Goal: Task Accomplishment & Management: Use online tool/utility

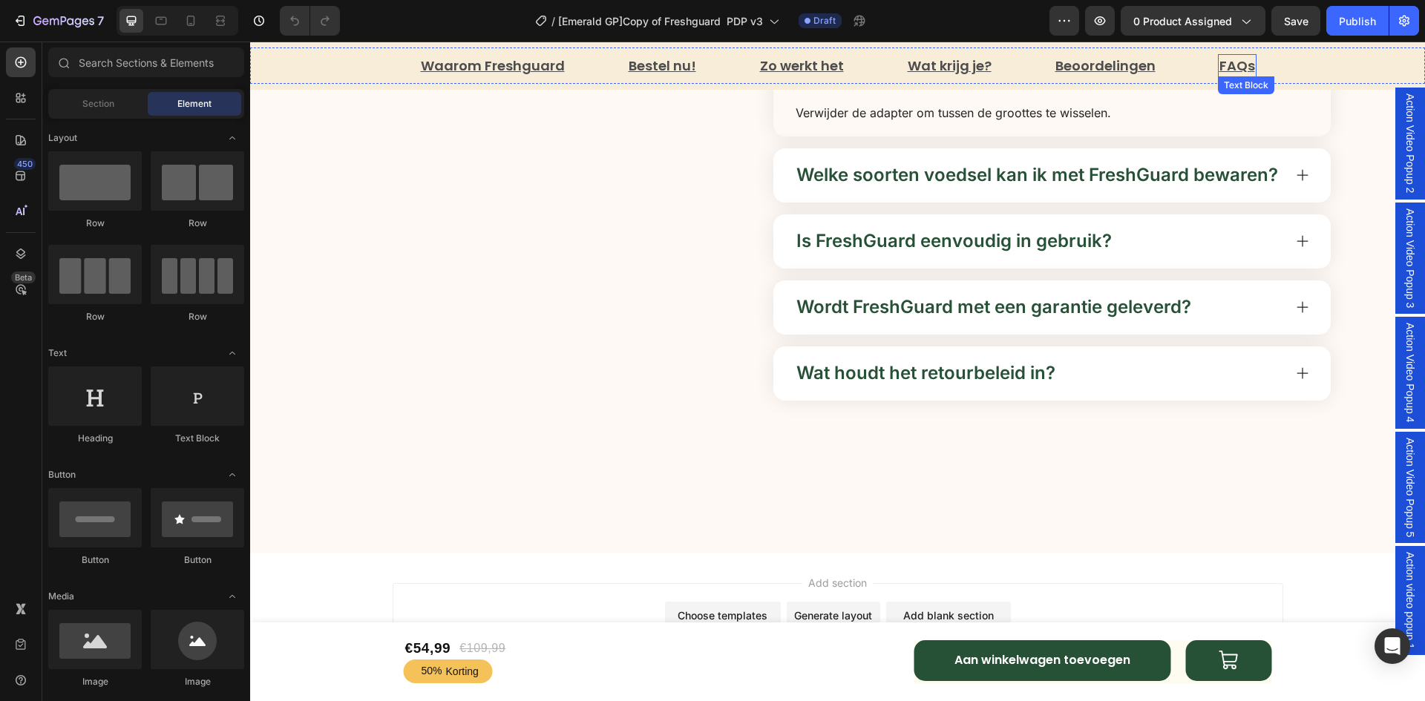
scroll to position [6280, 0]
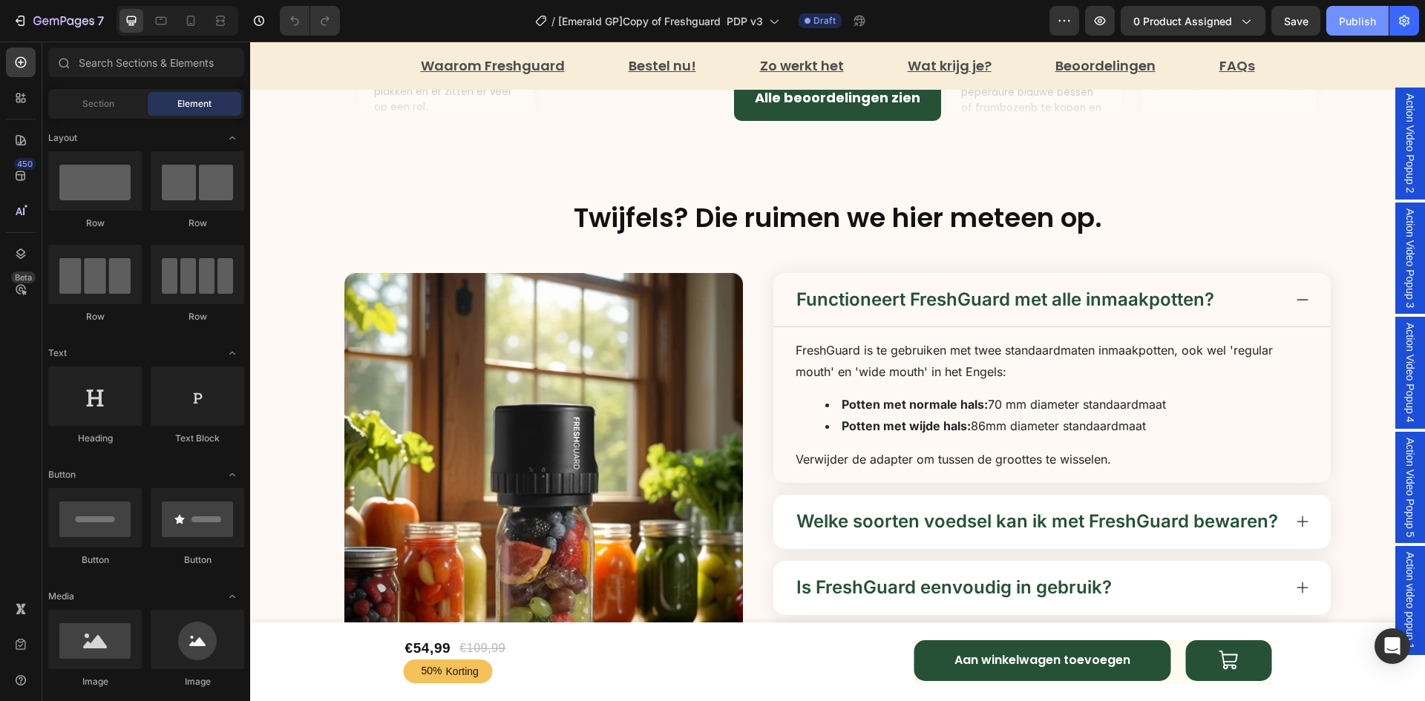
click at [1349, 19] on div "Publish" at bounding box center [1357, 21] width 37 height 16
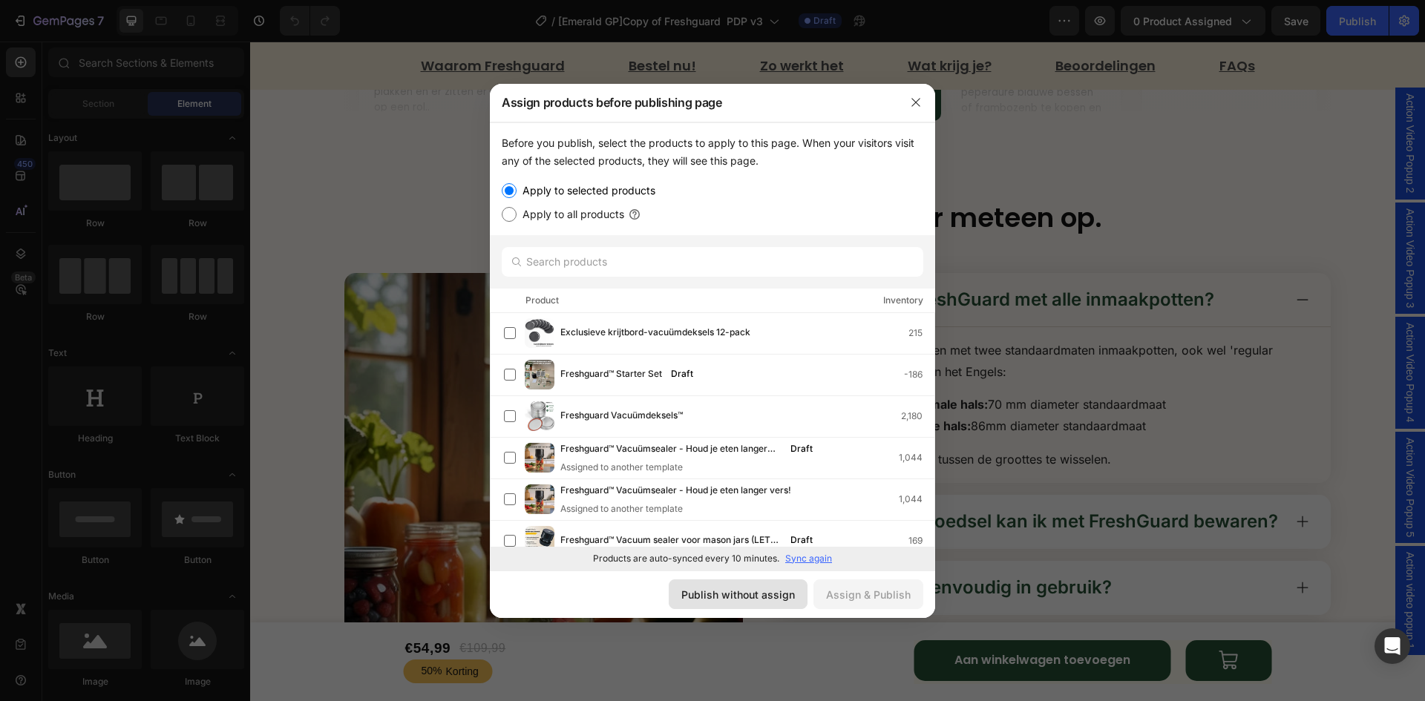
click at [761, 595] on div "Publish without assign" at bounding box center [738, 595] width 114 height 16
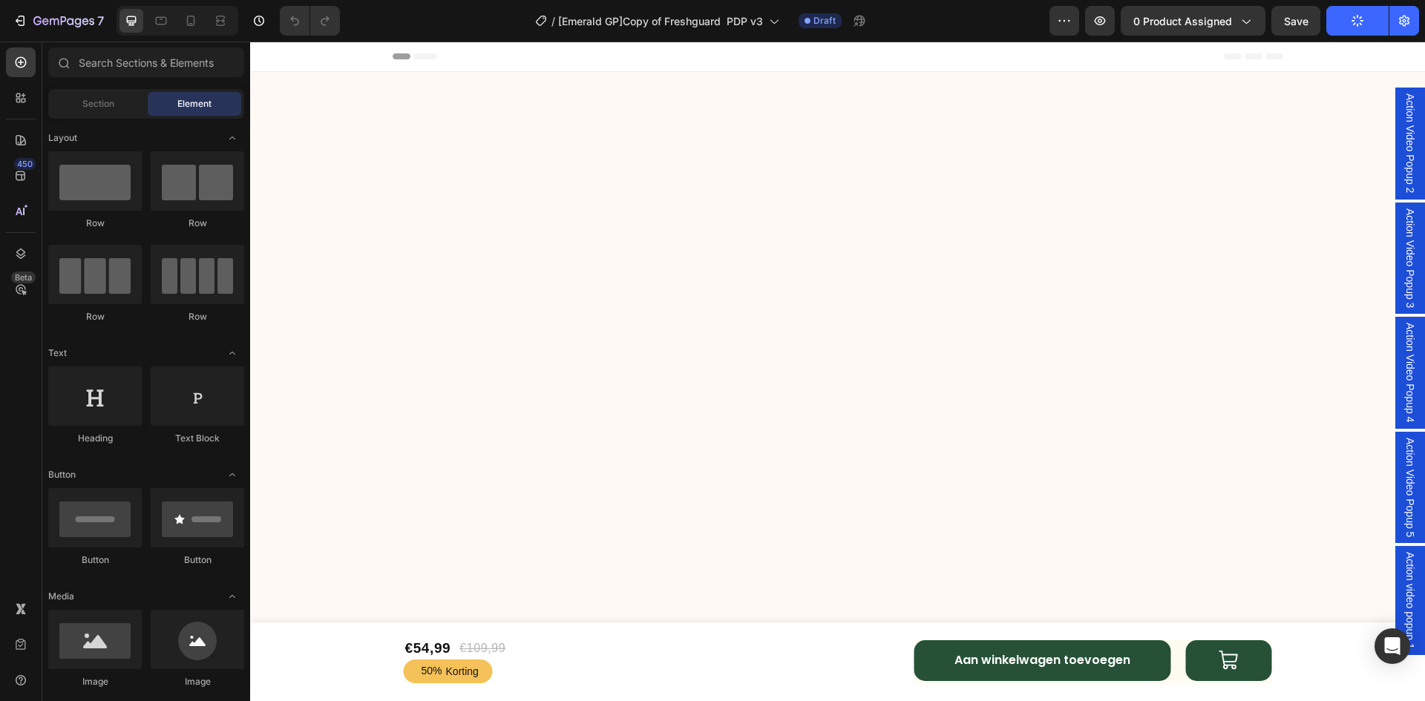
scroll to position [1039, 0]
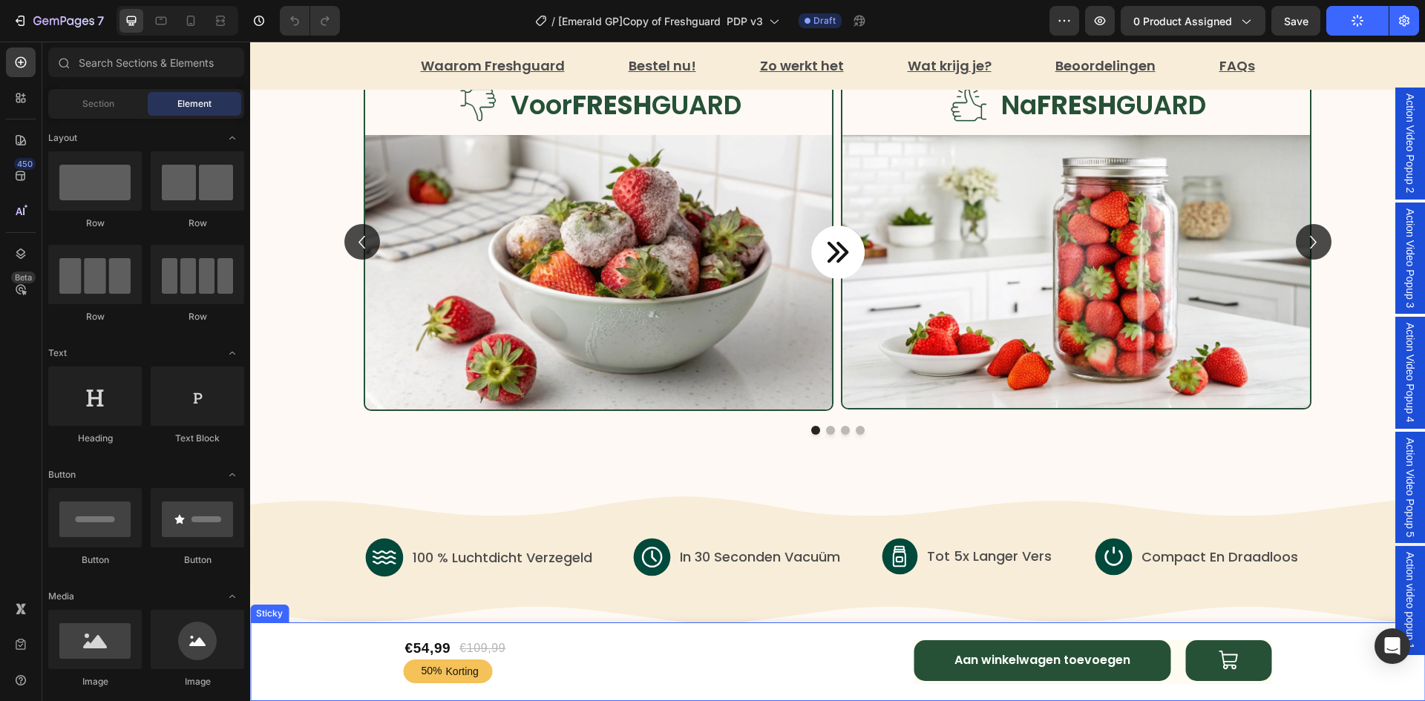
click at [272, 647] on div "€54,99 Product Price Product Price €109,99 Product Price Product Price Row 50% …" at bounding box center [837, 662] width 1175 height 79
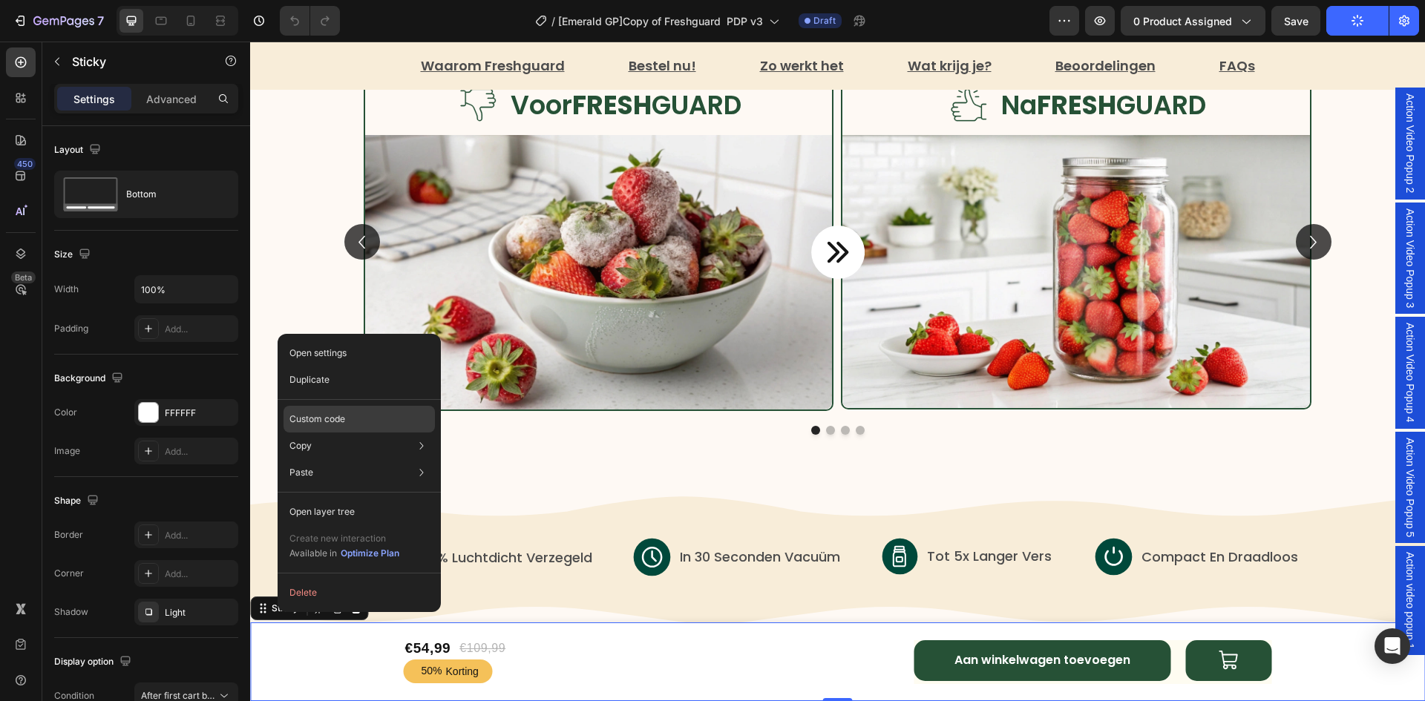
click at [333, 423] on p "Custom code" at bounding box center [317, 419] width 56 height 13
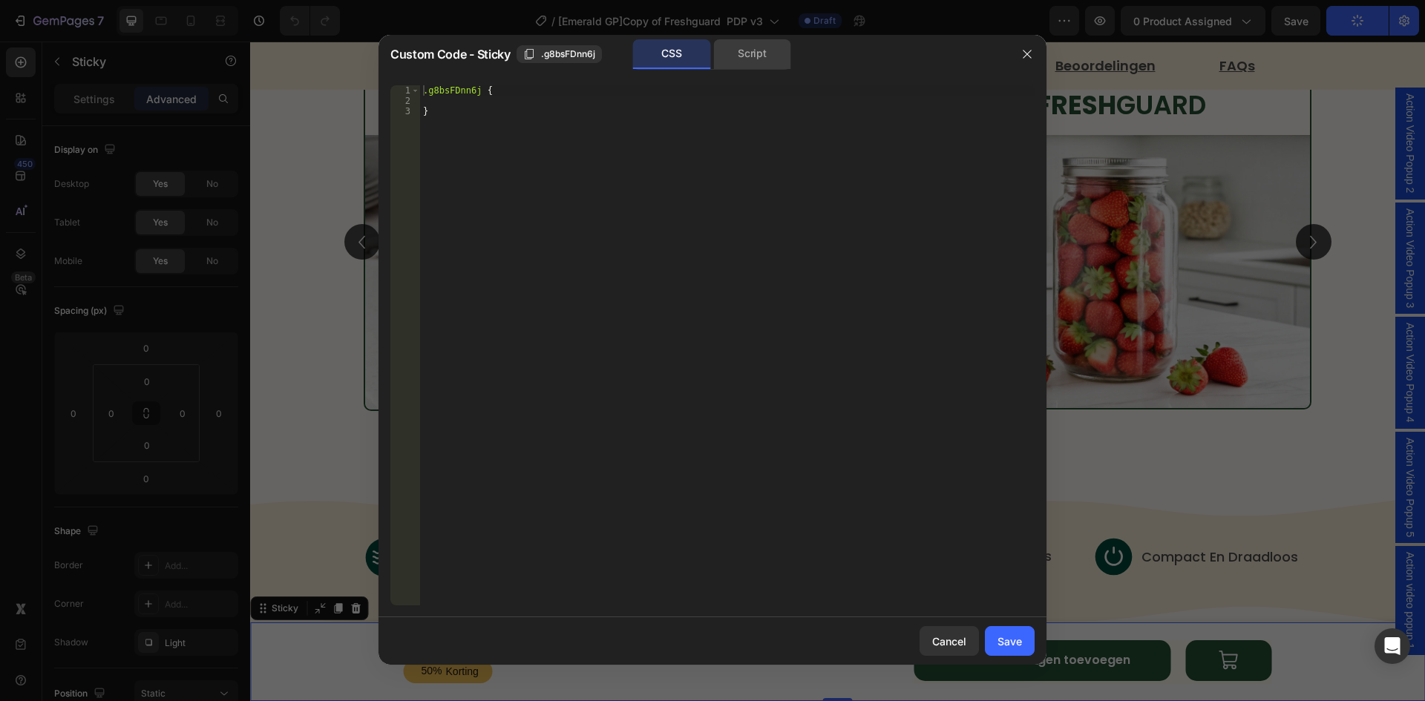
click at [737, 61] on div "Script" at bounding box center [752, 54] width 78 height 30
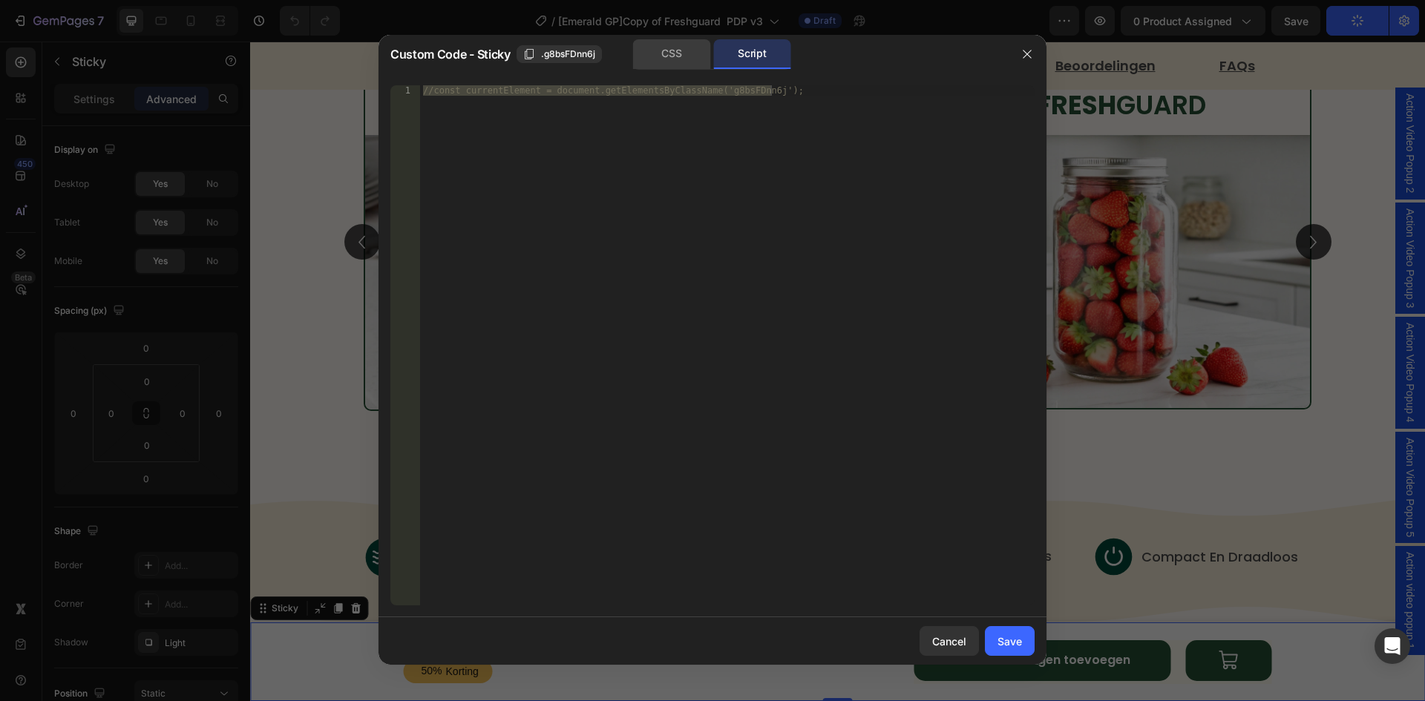
click at [685, 56] on div "CSS" at bounding box center [672, 54] width 78 height 30
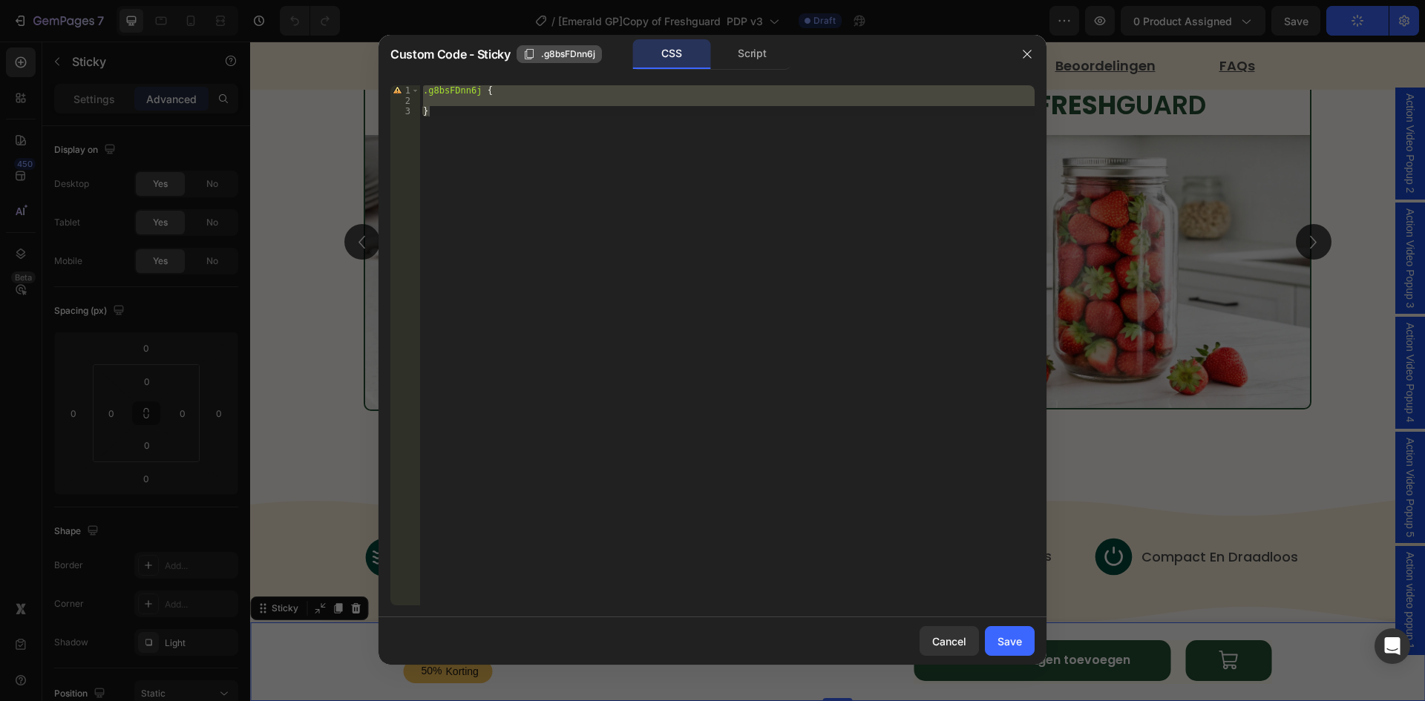
click at [574, 52] on span ".g8bsFDnn6j" at bounding box center [568, 54] width 54 height 13
click at [1021, 50] on icon "button" at bounding box center [1027, 54] width 12 height 12
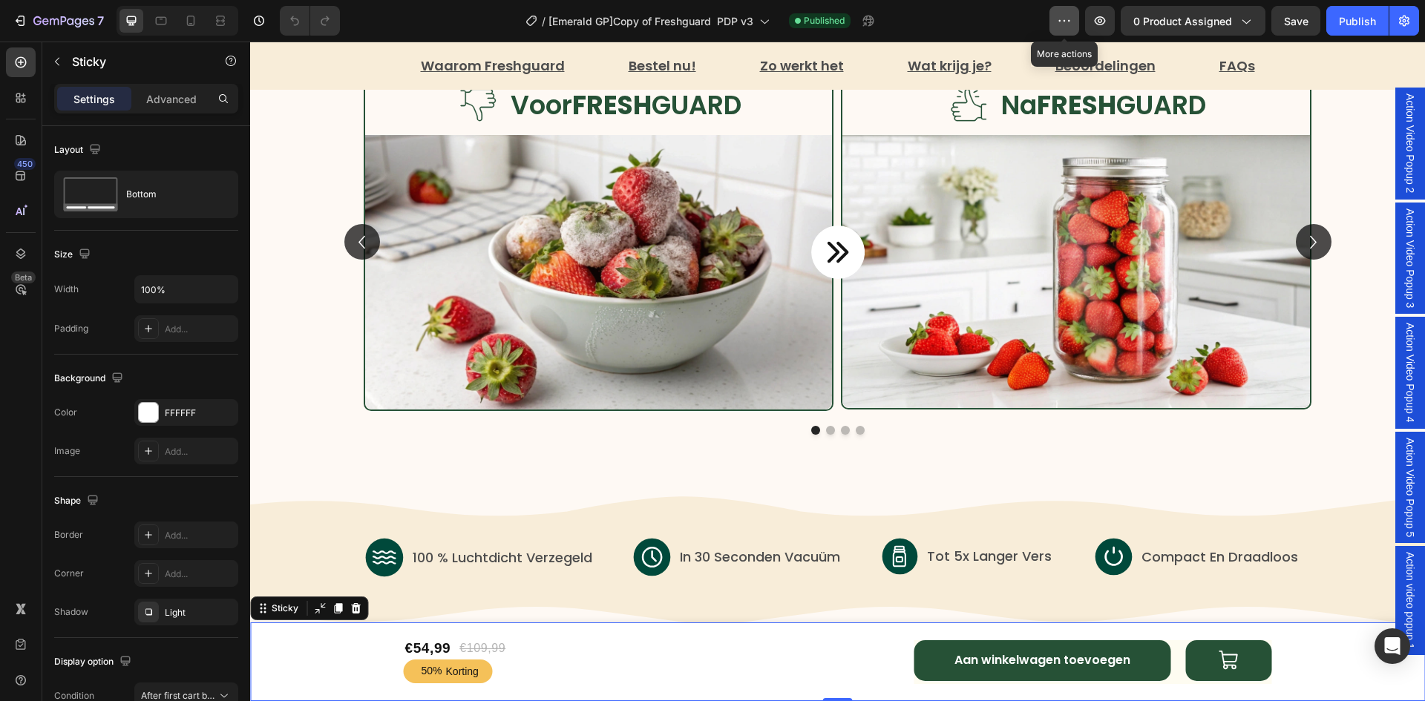
click at [1069, 19] on icon "button" at bounding box center [1064, 20] width 15 height 15
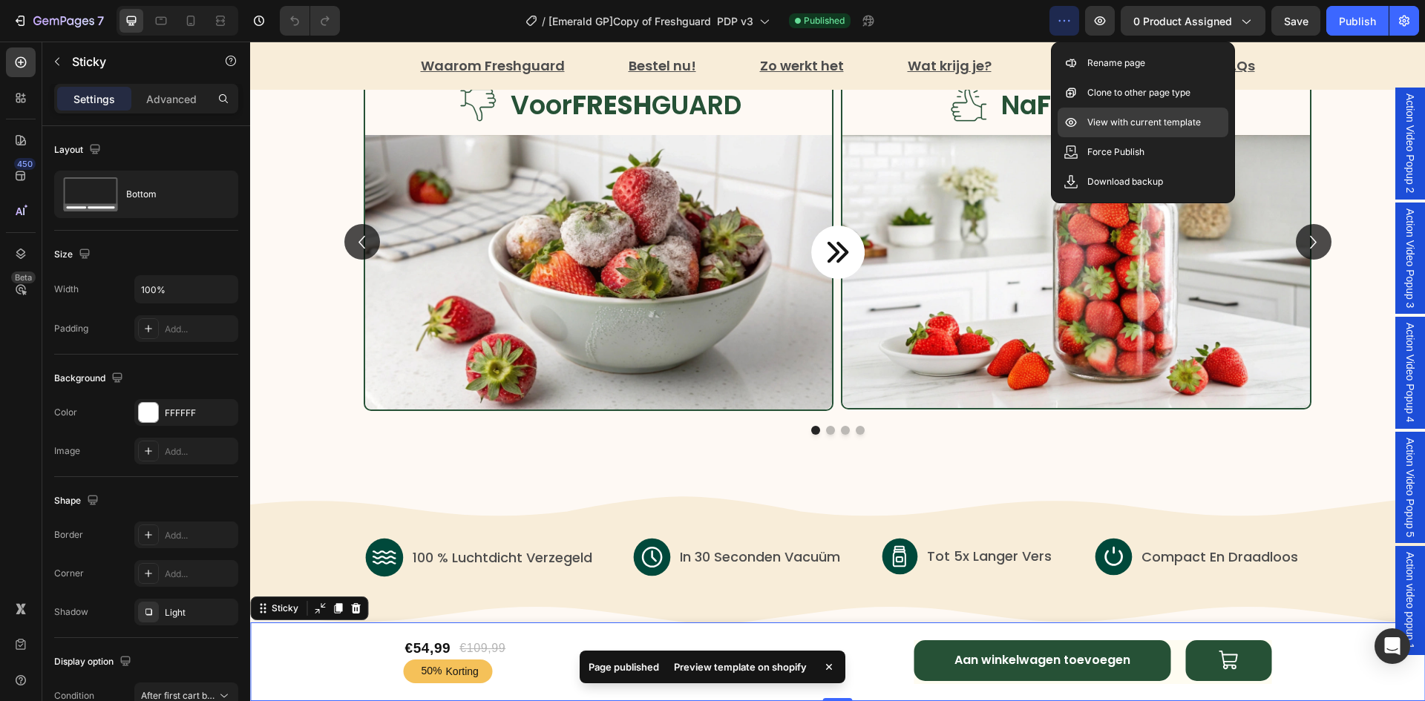
click at [1102, 121] on p "View with current template" at bounding box center [1144, 122] width 114 height 15
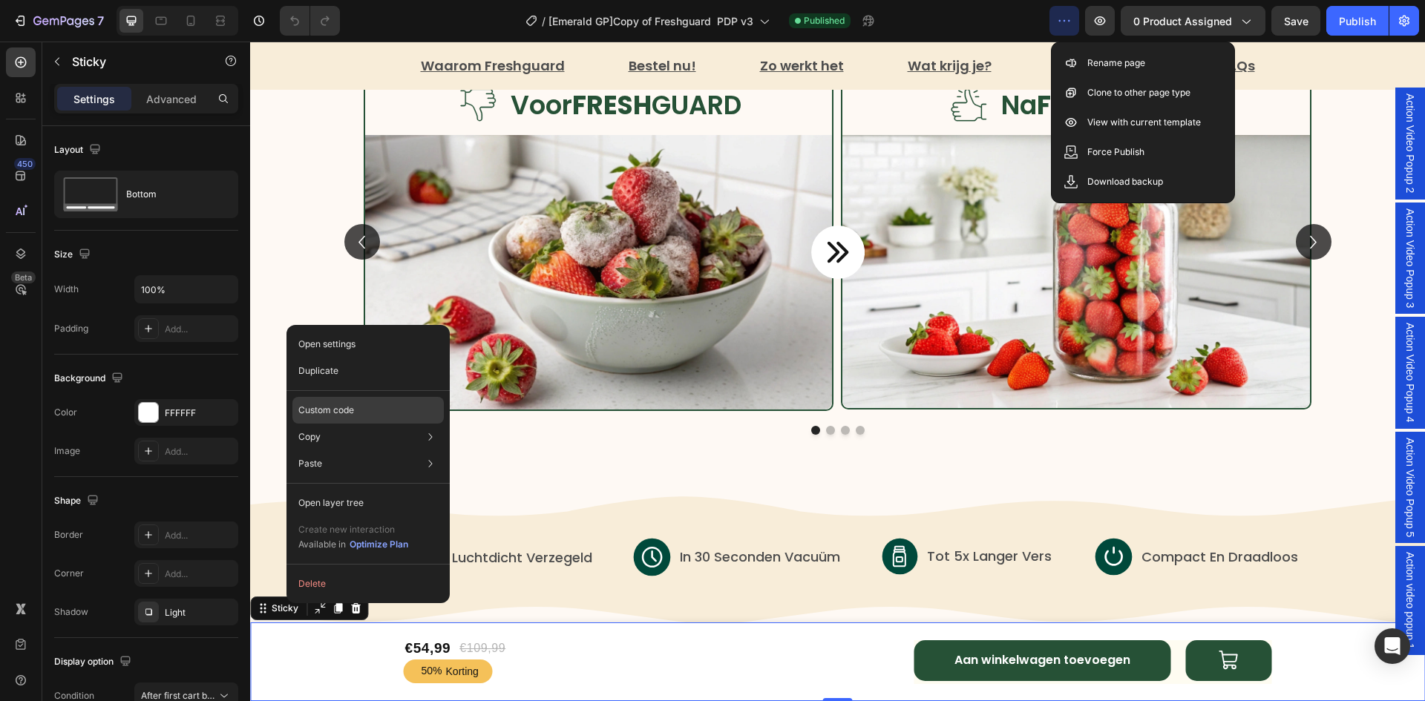
click at [379, 451] on div "Custom code" at bounding box center [367, 464] width 151 height 27
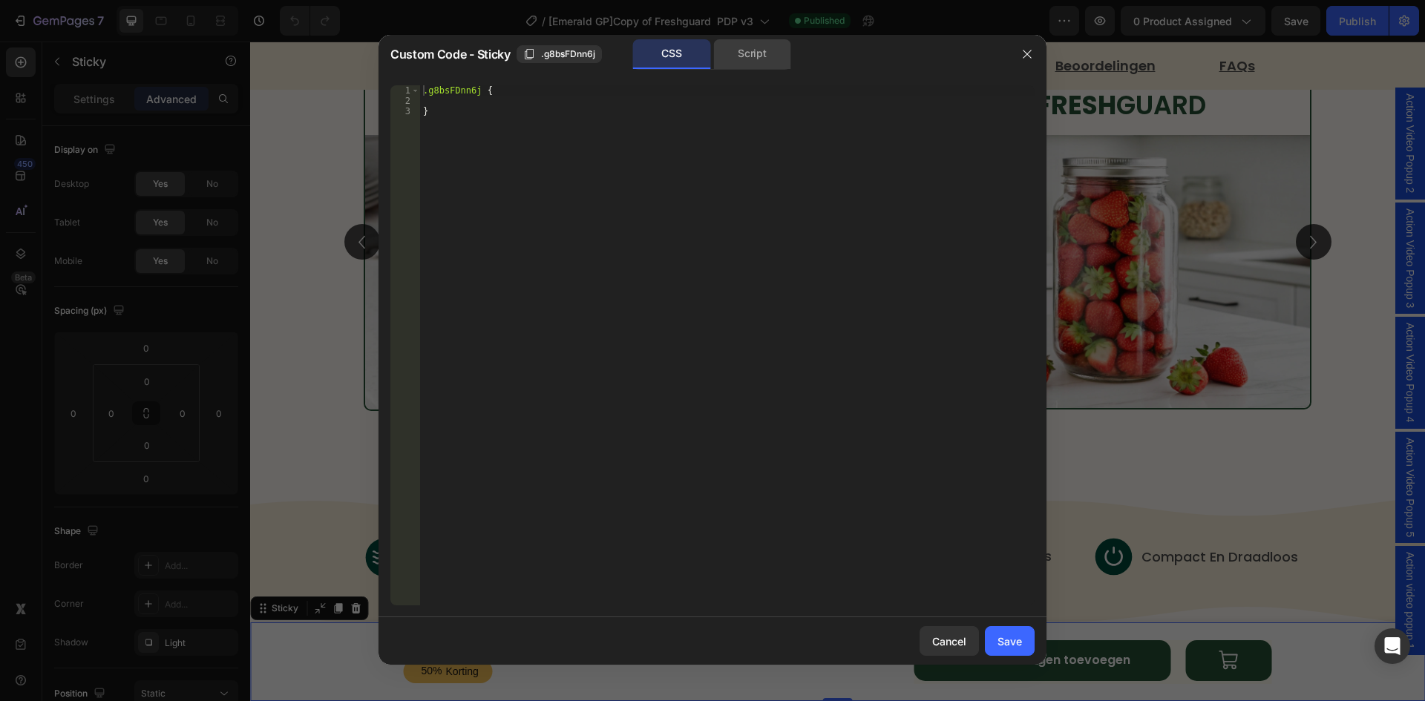
click at [742, 47] on div "Script" at bounding box center [752, 54] width 78 height 30
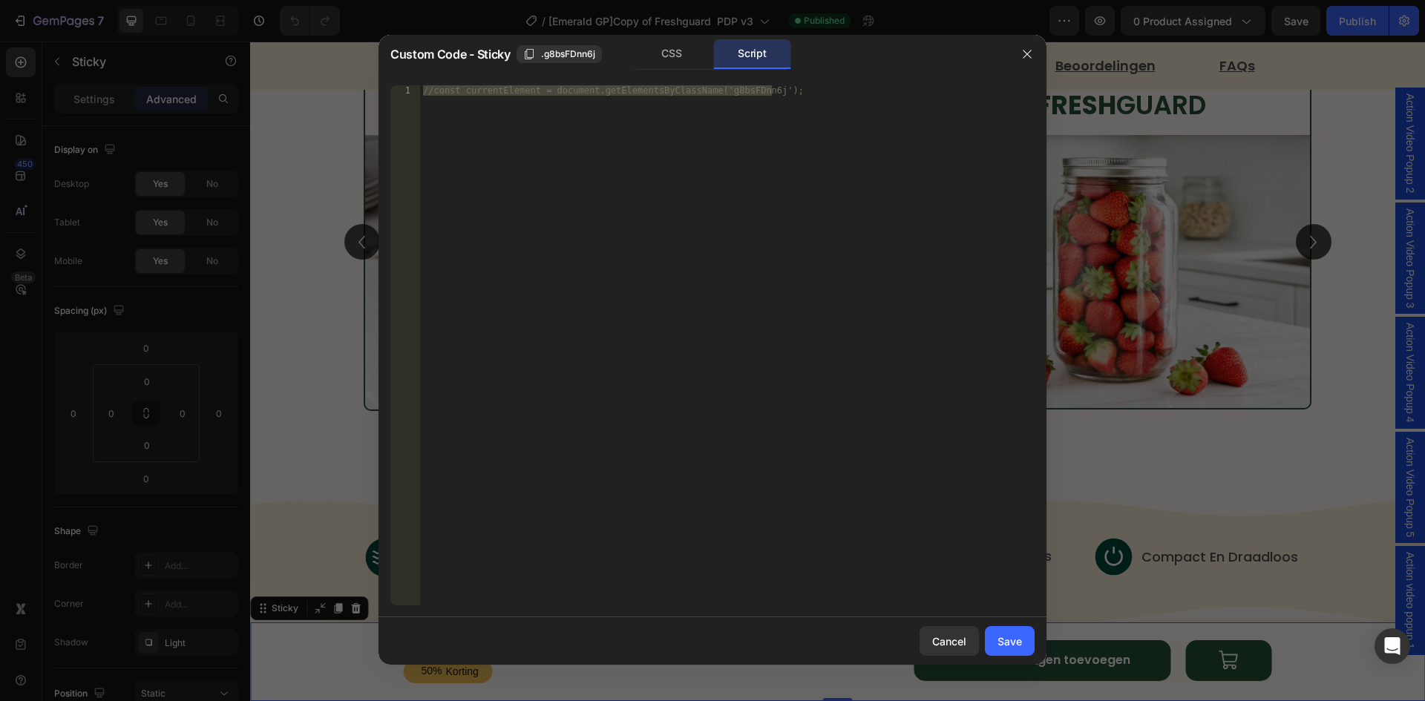
type textarea "//const currentElement = document.getElementsByClassName('g8bsFDnn6j');"
click at [604, 226] on div "//const currentElement = document.getElementsByClassName('g8bsFDnn6j');" at bounding box center [727, 345] width 615 height 520
paste textarea
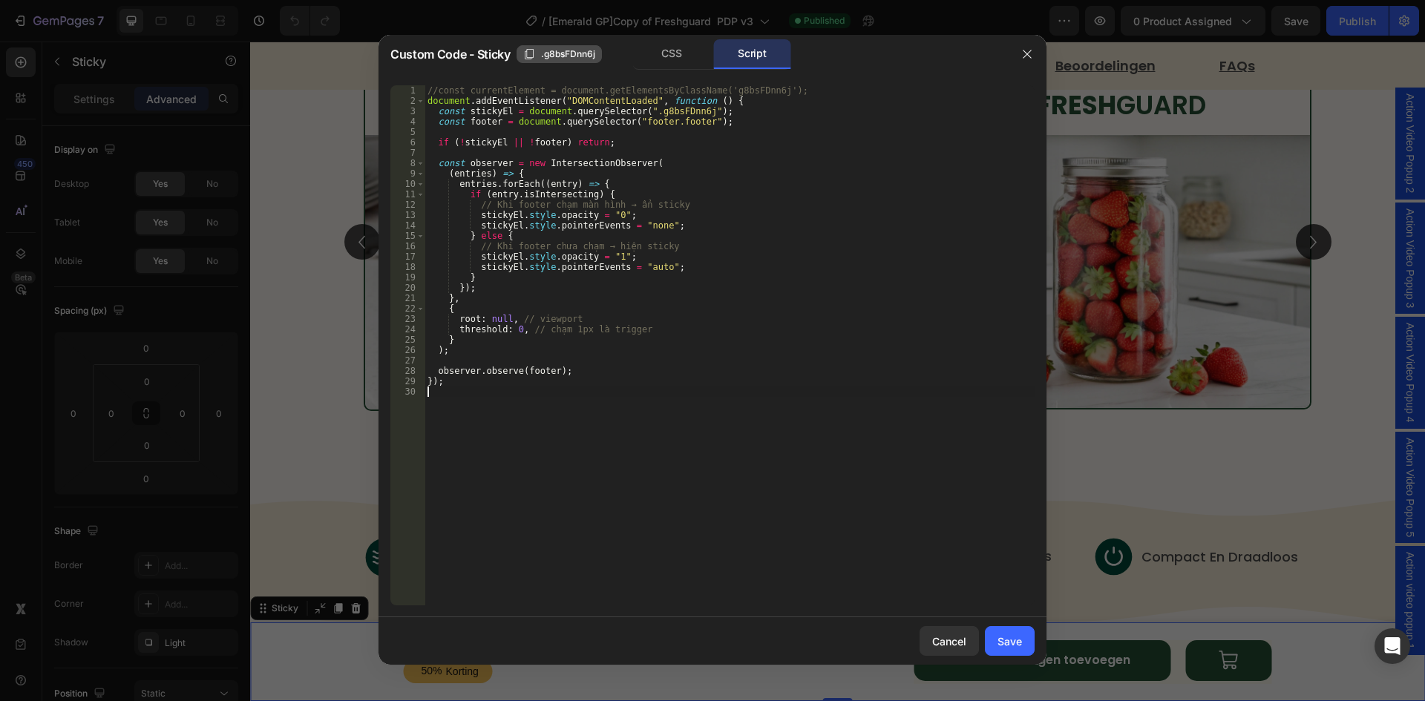
click at [562, 59] on span ".g8bsFDnn6j" at bounding box center [568, 54] width 54 height 13
drag, startPoint x: 638, startPoint y: 109, endPoint x: 662, endPoint y: 109, distance: 23.8
click at [658, 109] on div "//const currentElement = document.getElementsByClassName('g8bsFDnn6j'); documen…" at bounding box center [730, 355] width 610 height 541
drag, startPoint x: 675, startPoint y: 109, endPoint x: 693, endPoint y: 109, distance: 17.8
click at [691, 109] on div "//const currentElement = document.getElementsByClassName('g8bsFDnn6j'); documen…" at bounding box center [730, 355] width 610 height 541
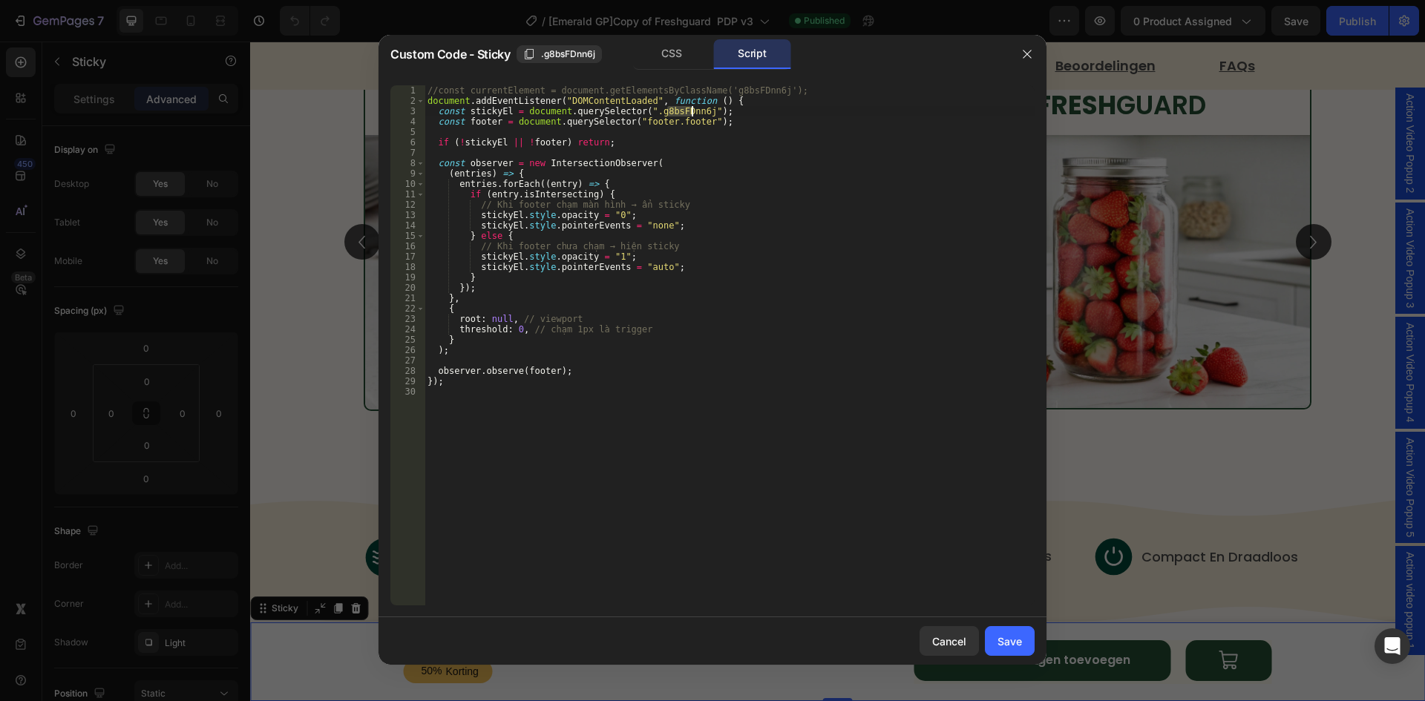
click at [693, 110] on div "//const currentElement = document.getElementsByClassName('g8bsFDnn6j'); documen…" at bounding box center [730, 345] width 610 height 520
click at [639, 110] on div "//const currentElement = document.getElementsByClassName('g8bsFDnn6j'); documen…" at bounding box center [730, 355] width 610 height 541
click at [677, 44] on div "CSS" at bounding box center [672, 54] width 78 height 30
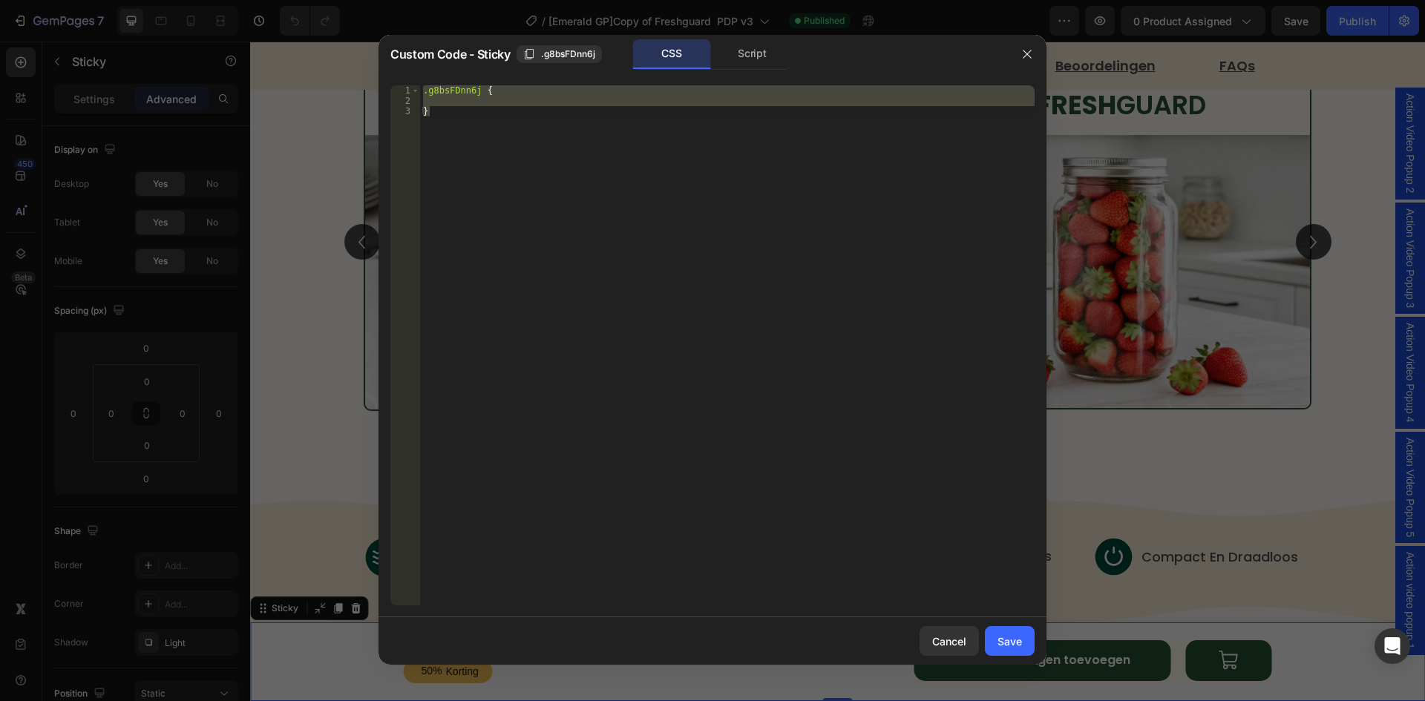
click at [597, 228] on div ".g8bsFDnn6j { }" at bounding box center [727, 345] width 615 height 520
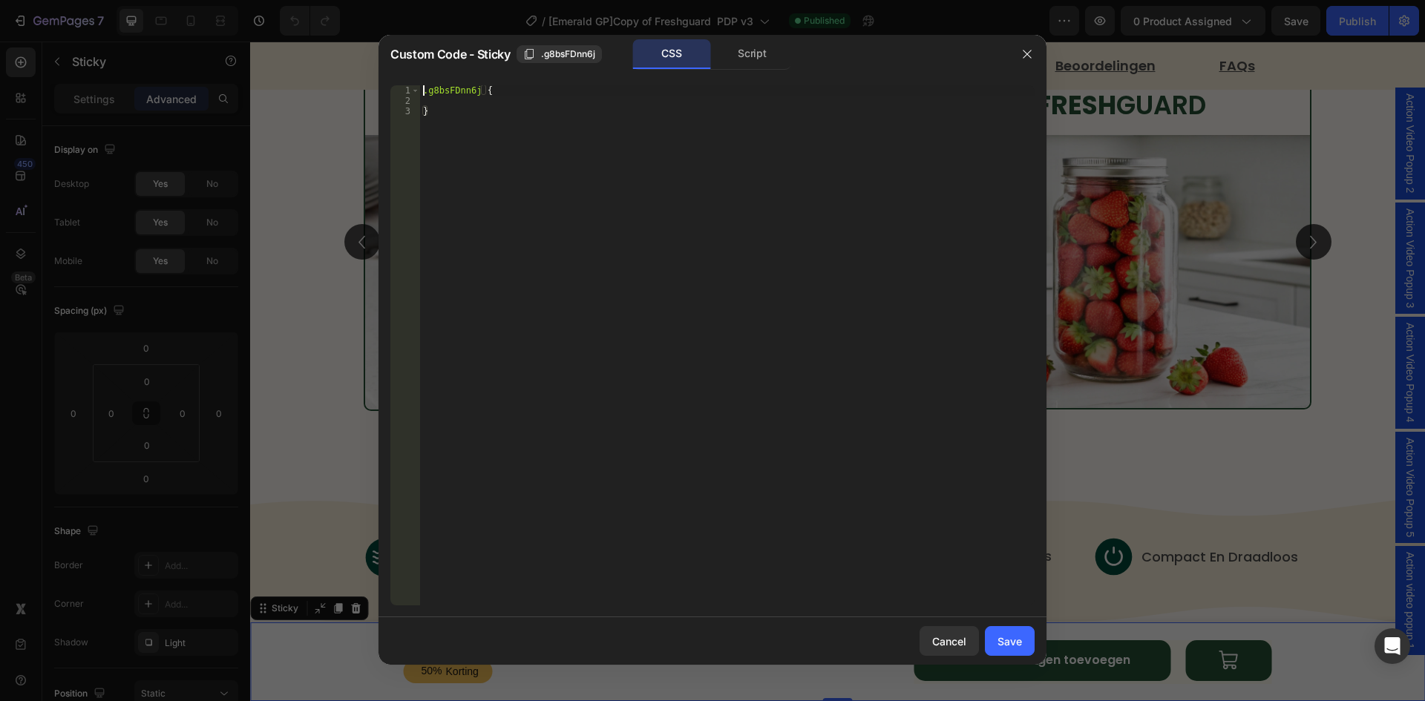
click at [423, 92] on div ".g8bsFDnn6j { }" at bounding box center [727, 355] width 615 height 541
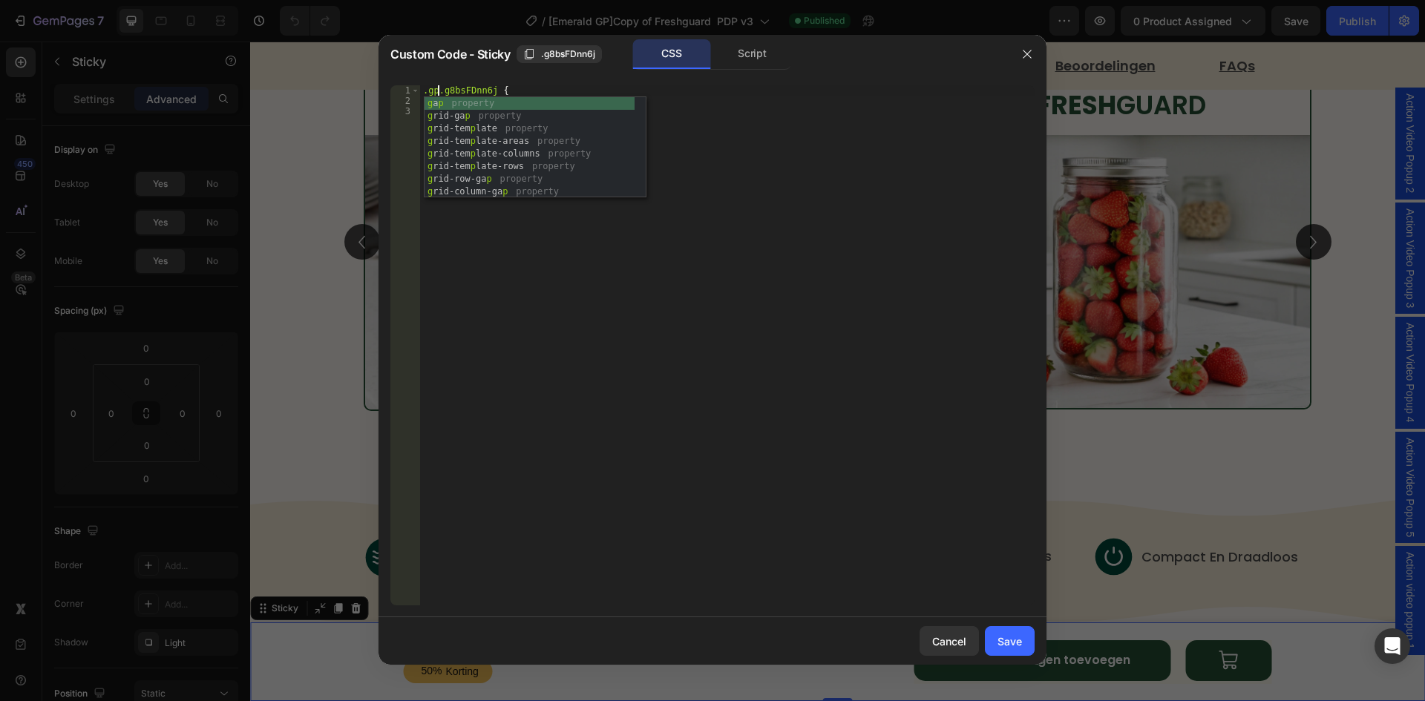
scroll to position [0, 1]
type textarea ".gps .g8bsFDnn6j {"
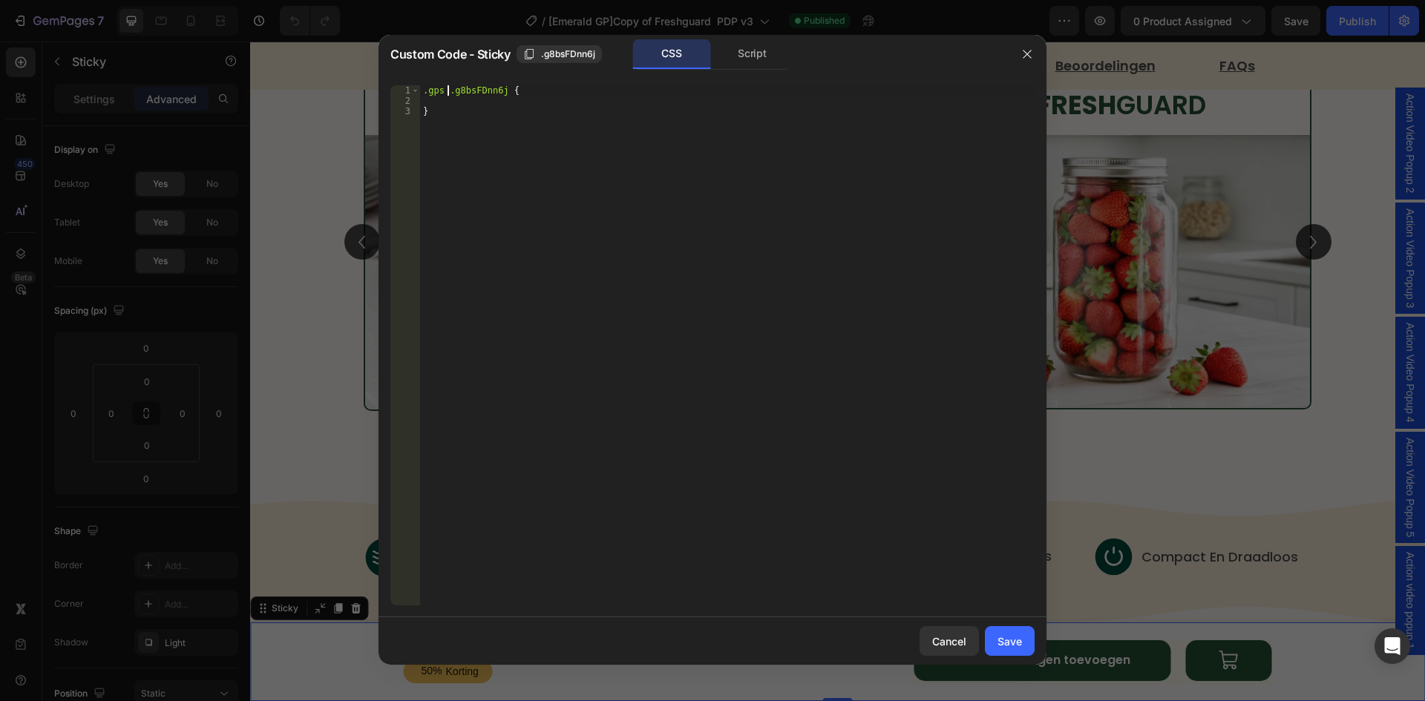
scroll to position [0, 0]
paste textarea "transition: opacity 0.3s ease;"
click at [423, 102] on div ".gps .g8bsFDnn6j { transition : opacity 0.3 s ease ; }" at bounding box center [727, 355] width 615 height 541
type textarea "transition: opacity 0.3s ease;"
click at [752, 59] on div "Script" at bounding box center [752, 54] width 78 height 30
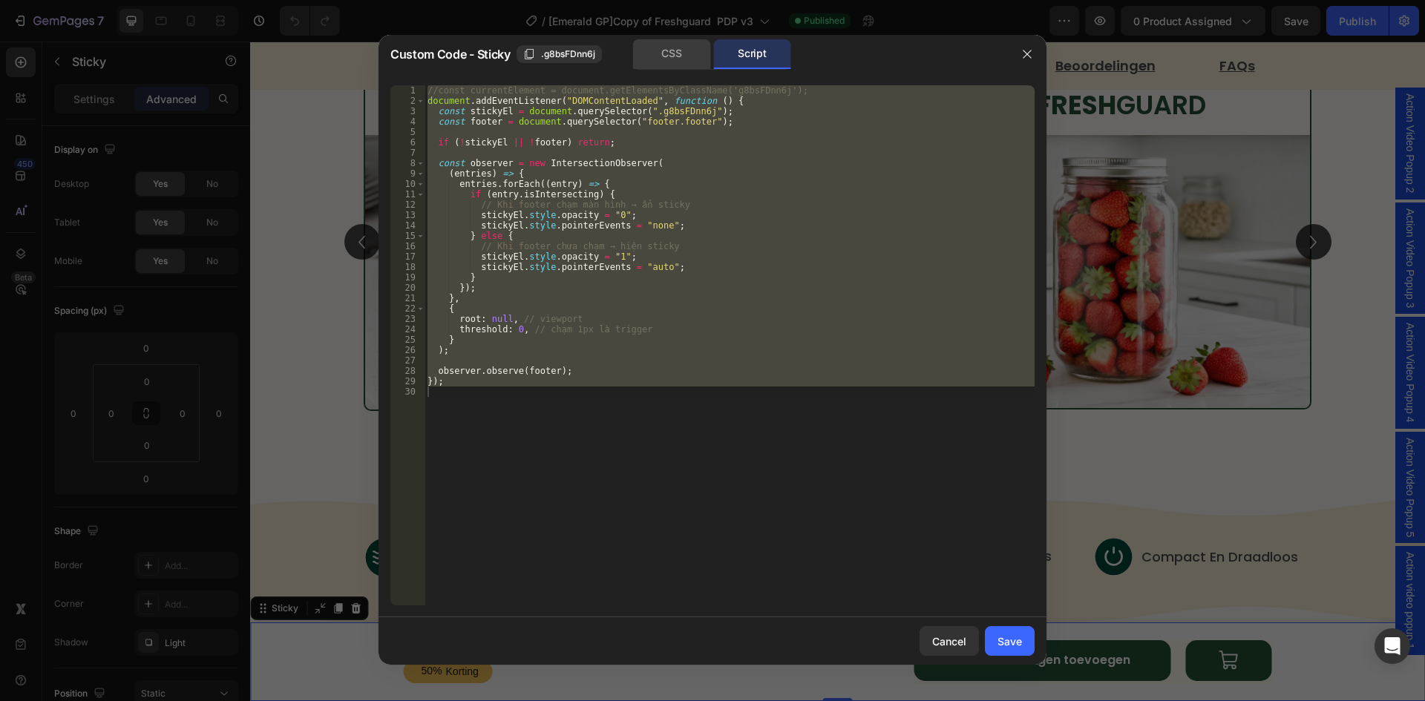
click at [684, 53] on div "CSS" at bounding box center [672, 54] width 78 height 30
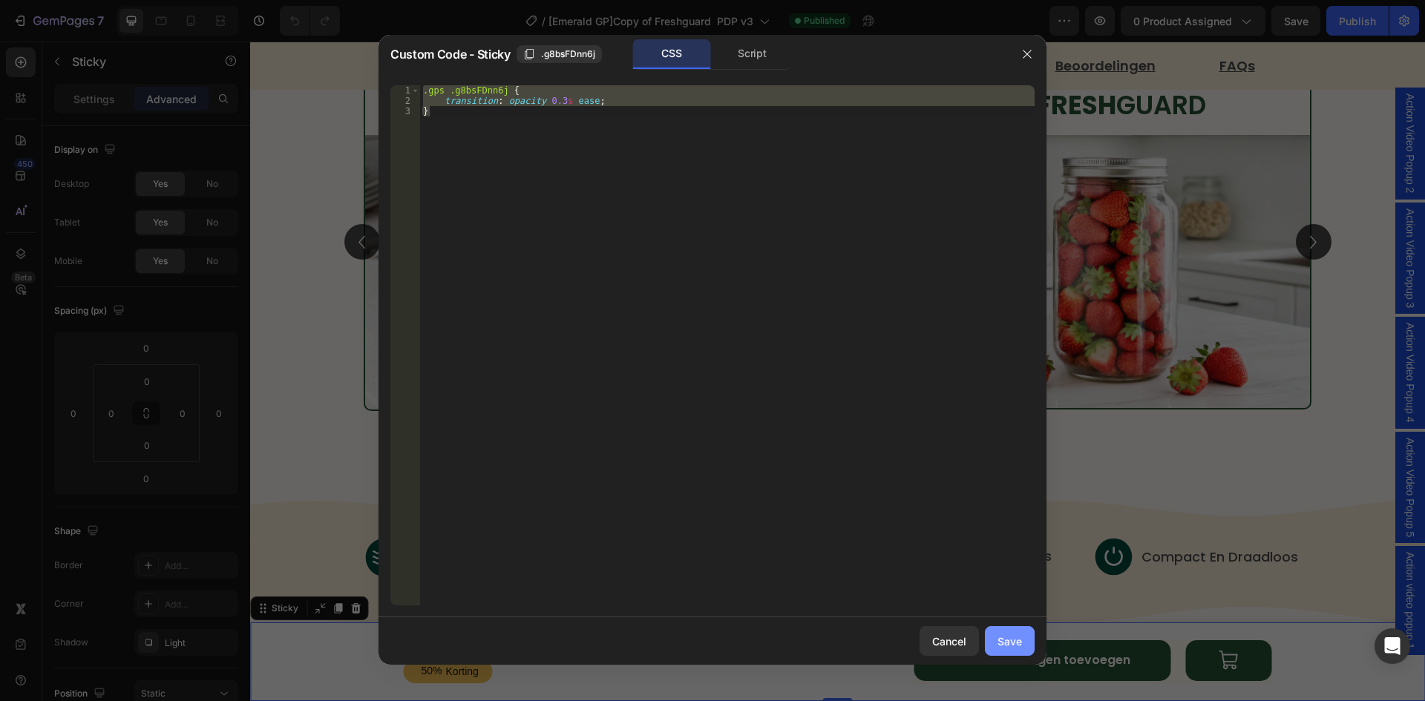
click at [1021, 639] on div "Save" at bounding box center [1010, 642] width 24 height 16
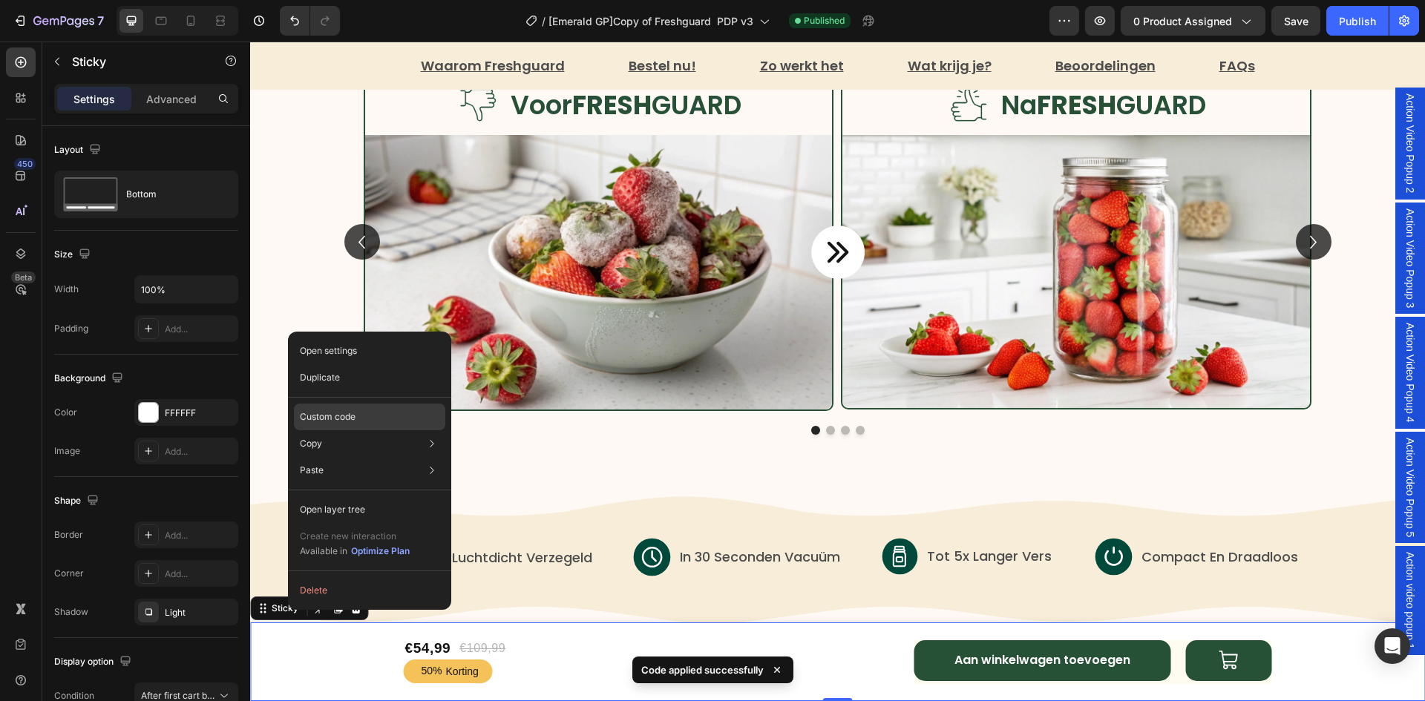
click at [364, 457] on div "Custom code" at bounding box center [369, 470] width 151 height 27
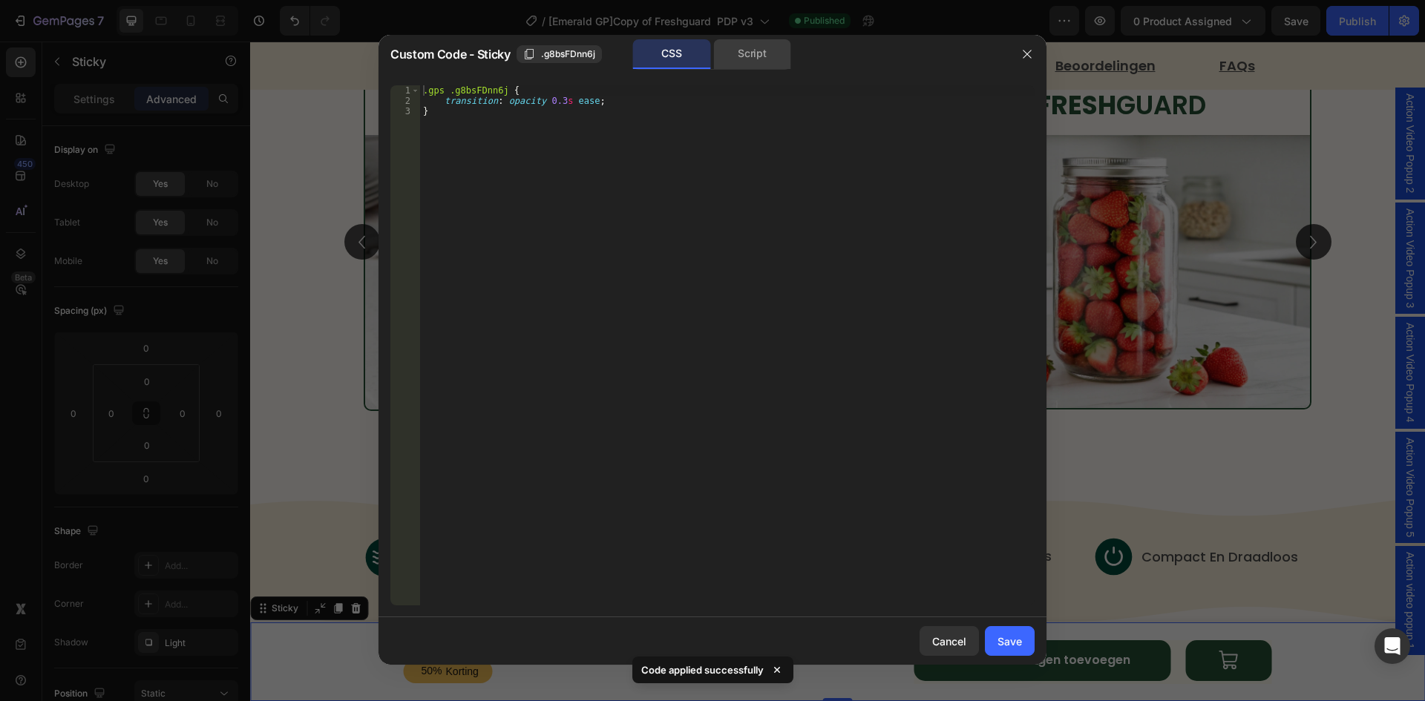
click at [750, 56] on div "Script" at bounding box center [752, 54] width 78 height 30
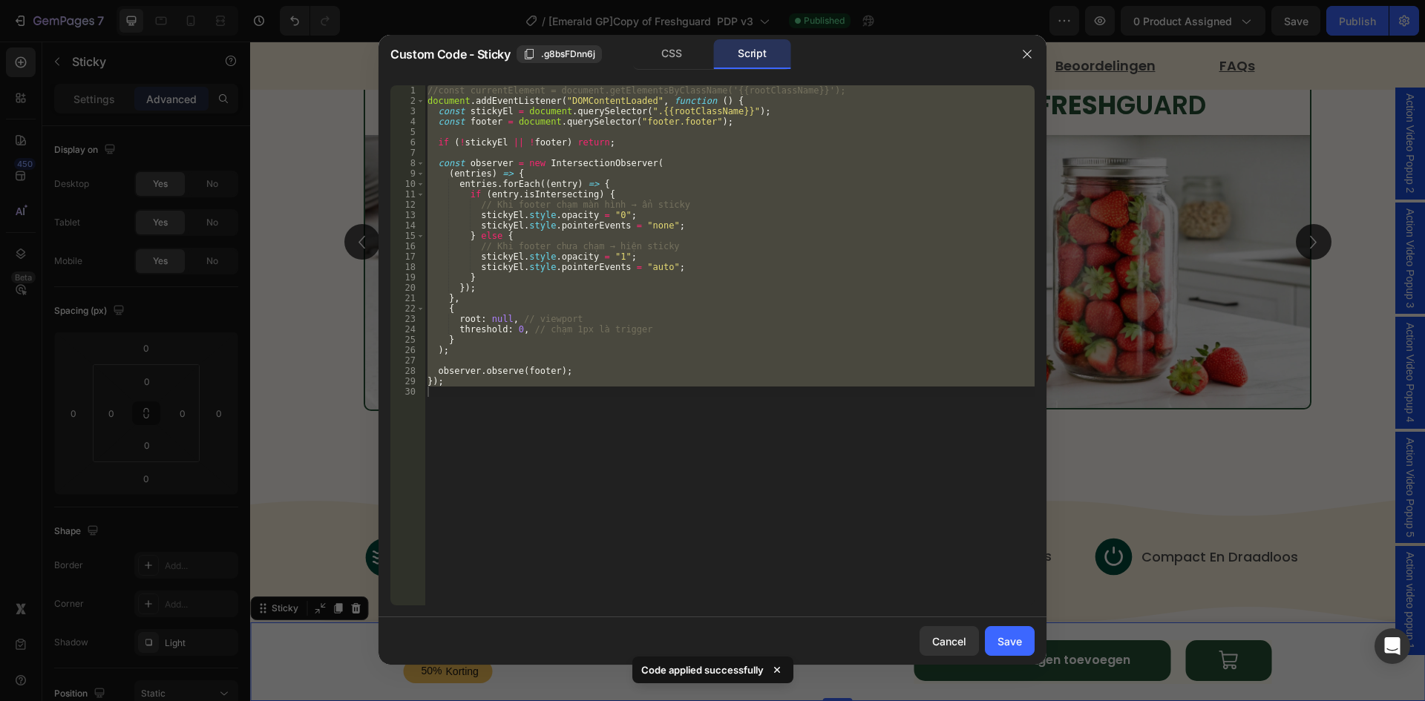
type textarea "});"
click at [734, 158] on div "//const currentElement = document.getElementsByClassName('{{rootClassName}}'); …" at bounding box center [730, 345] width 610 height 520
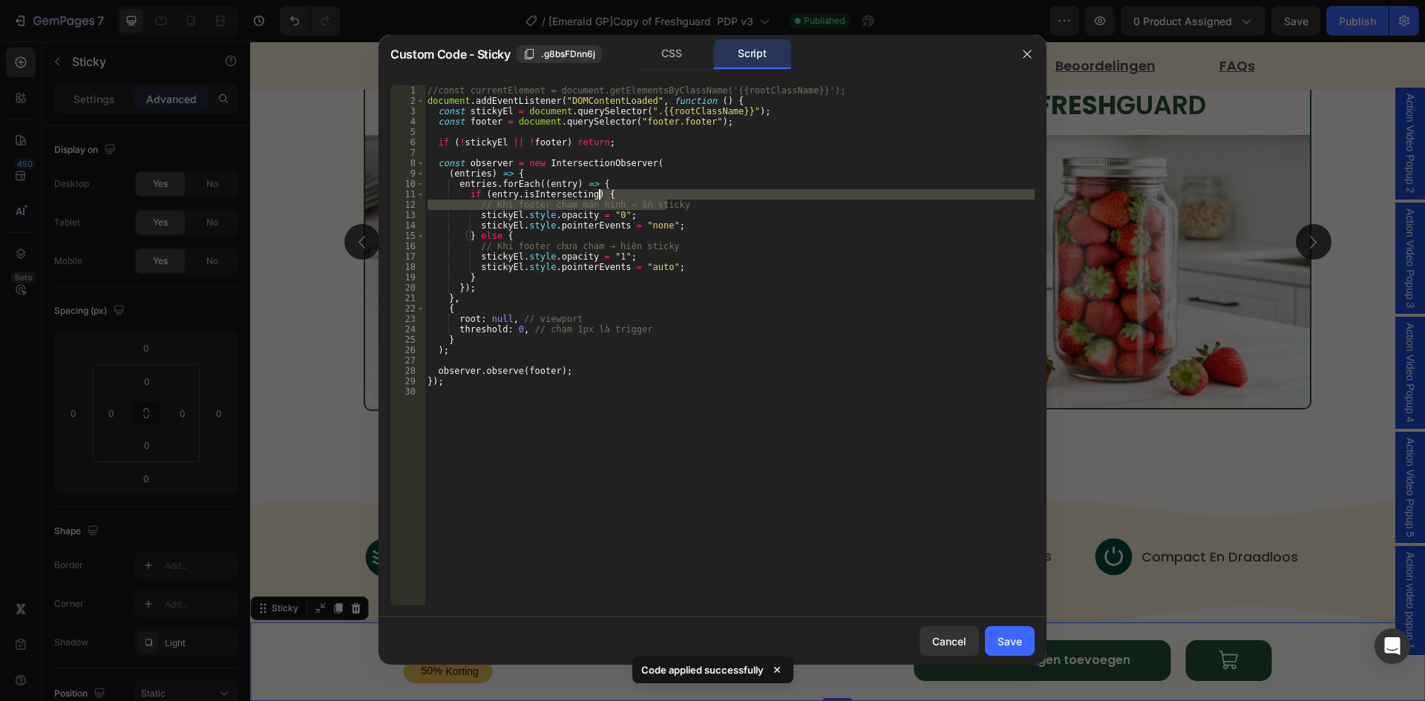
click at [680, 197] on div "//const currentElement = document.getElementsByClassName('{{rootClassName}}'); …" at bounding box center [730, 355] width 610 height 541
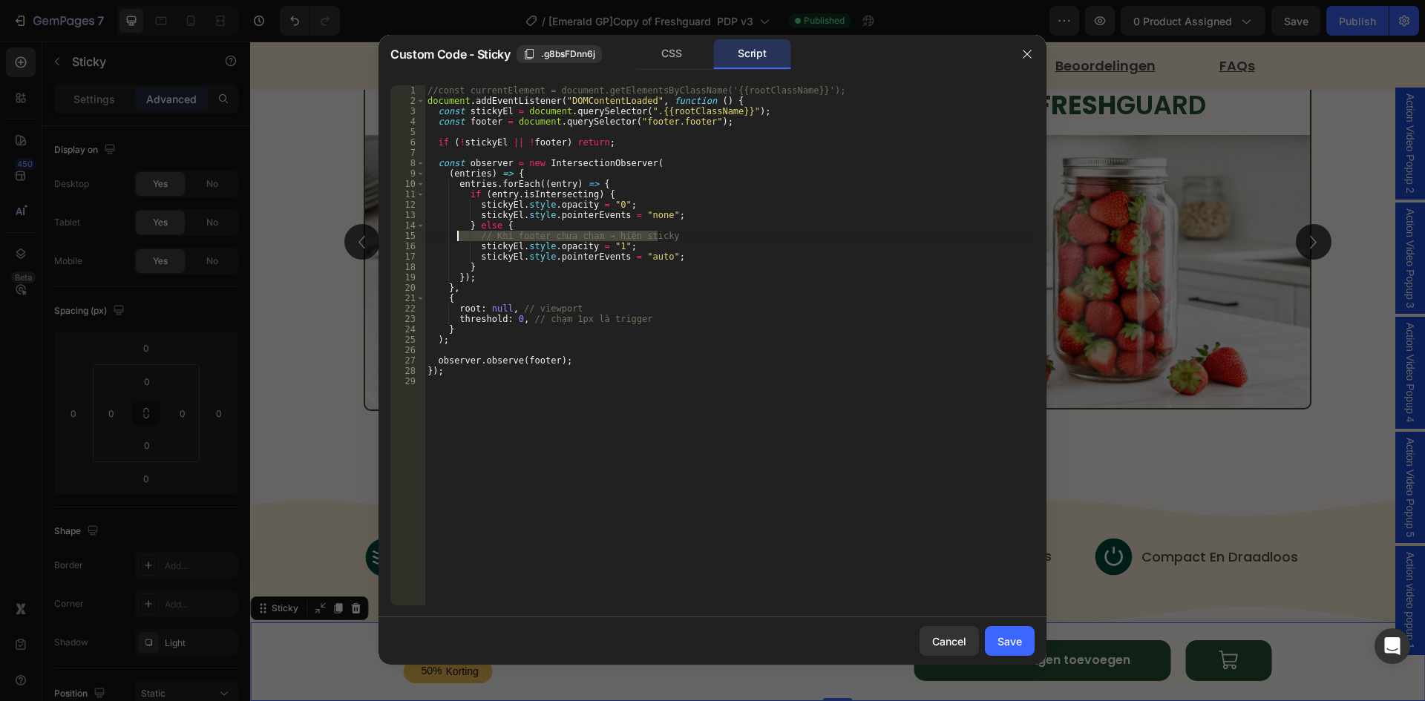
drag, startPoint x: 670, startPoint y: 235, endPoint x: 417, endPoint y: 240, distance: 253.1
click at [417, 240] on div "if (entry.isIntersecting) { 1 2 3 4 5 6 7 8 9 10 11 12 13 14 15 16 17 18 19 20 …" at bounding box center [712, 345] width 644 height 520
type textarea "// Khi footer chưa chạm → hiện sticky"
drag, startPoint x: 516, startPoint y: 296, endPoint x: 609, endPoint y: 296, distance: 92.8
click at [609, 296] on div "//const currentElement = document.getElementsByClassName('{{rootClassName}}'); …" at bounding box center [730, 355] width 610 height 541
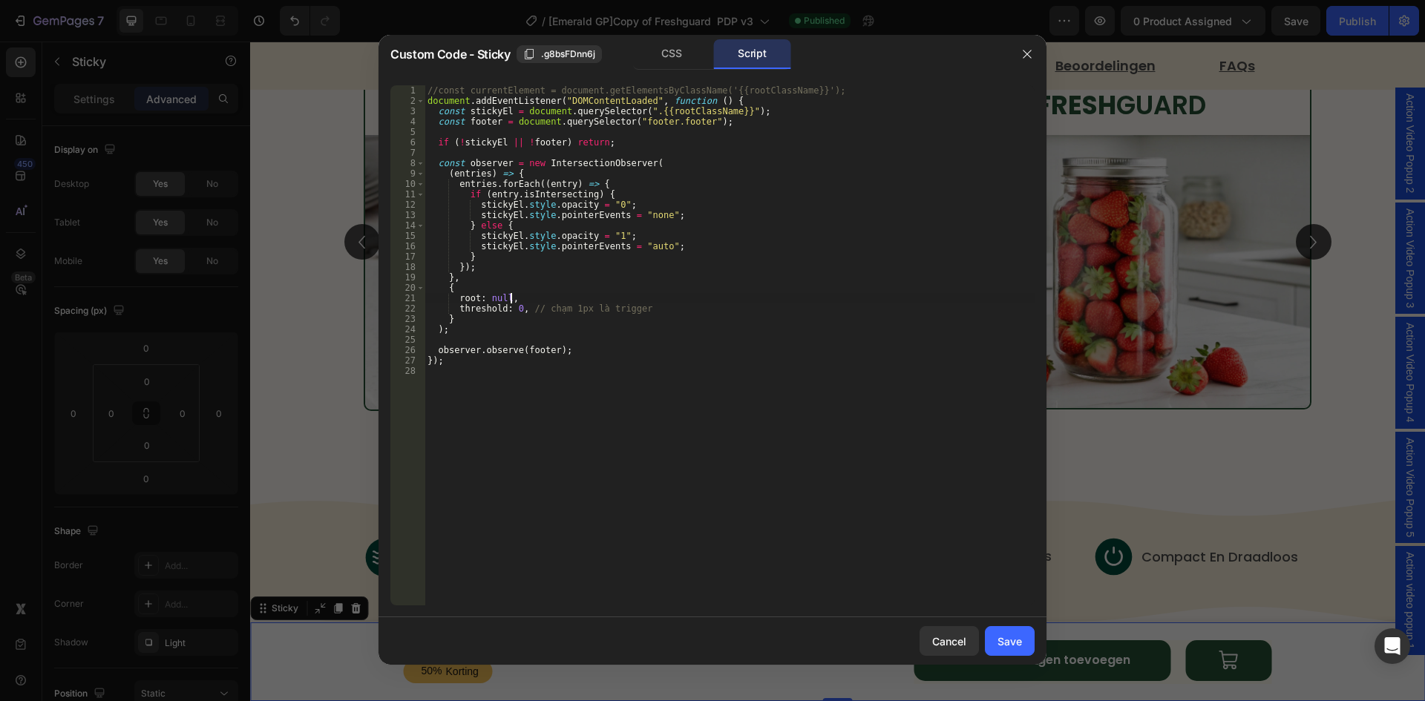
drag, startPoint x: 524, startPoint y: 308, endPoint x: 722, endPoint y: 304, distance: 198.2
click at [715, 308] on div "//const currentElement = document.getElementsByClassName('{{rootClassName}}'); …" at bounding box center [730, 355] width 610 height 541
type textarea "threshold: 0,"
drag, startPoint x: 995, startPoint y: 641, endPoint x: 704, endPoint y: 520, distance: 315.4
click at [995, 641] on button "Save" at bounding box center [1010, 641] width 50 height 30
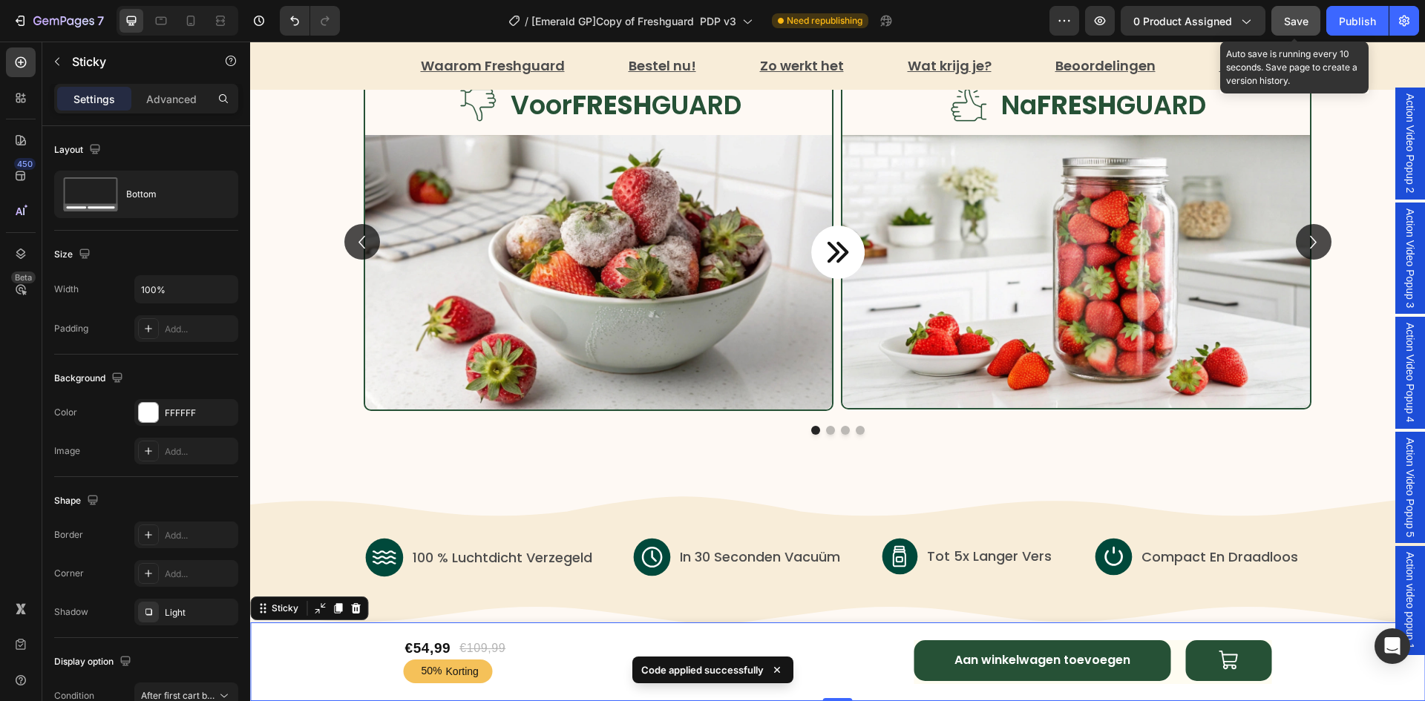
click at [1285, 17] on span "Save" at bounding box center [1296, 21] width 24 height 13
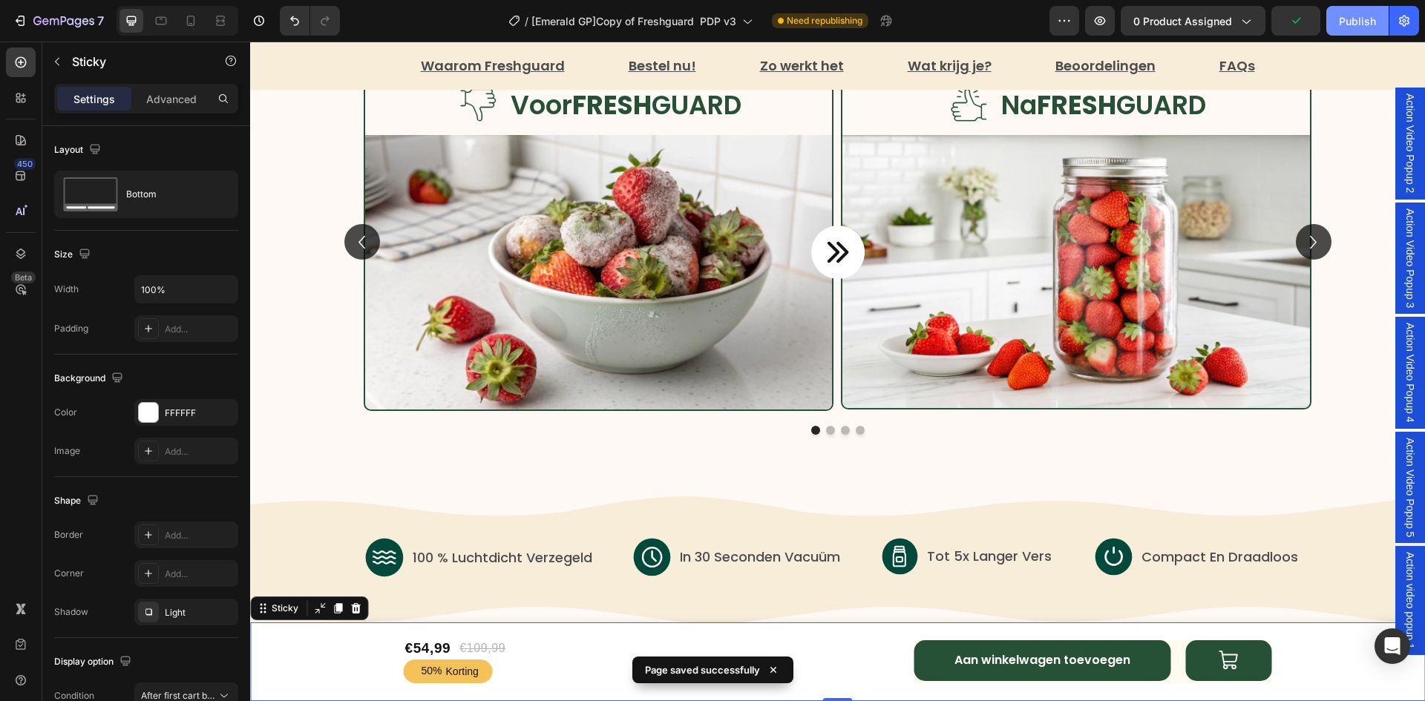
click at [1356, 22] on div "Publish" at bounding box center [1357, 21] width 37 height 16
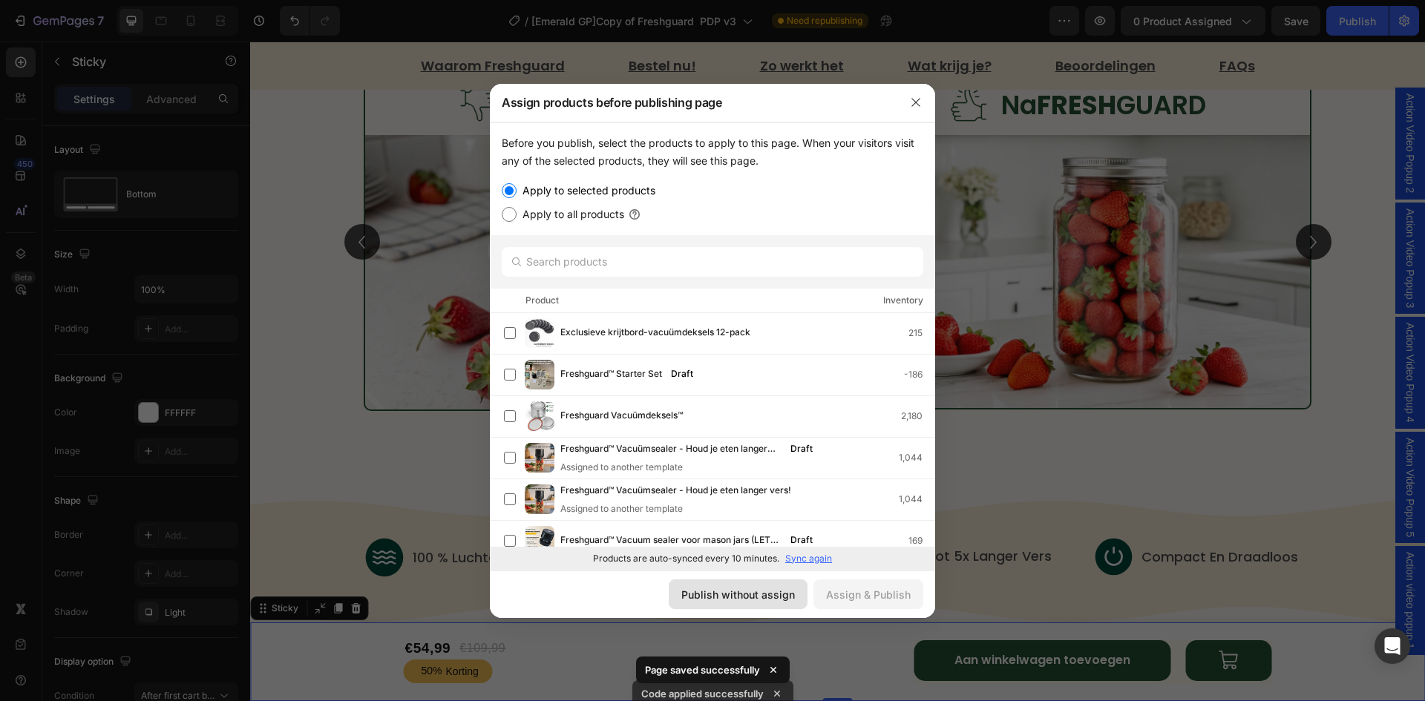
click at [749, 589] on div "Publish without assign" at bounding box center [738, 595] width 114 height 16
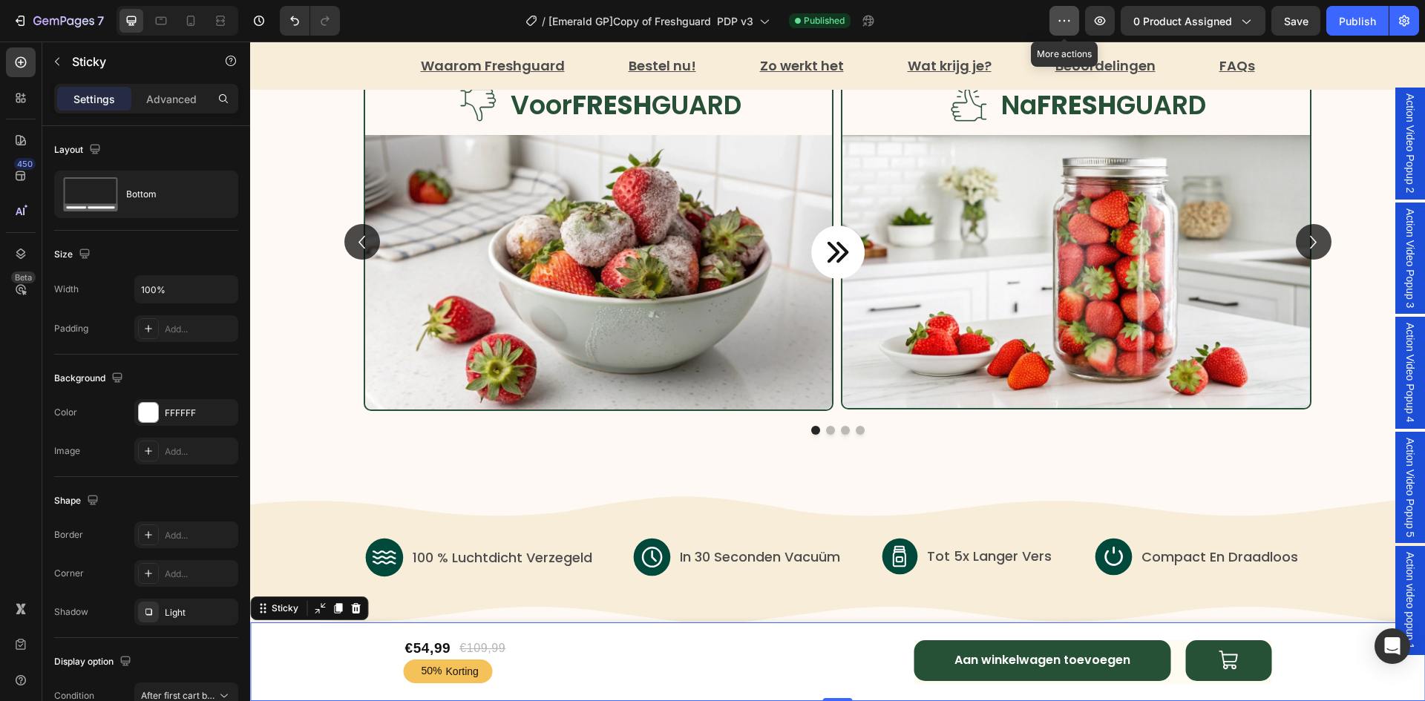
click at [1065, 23] on icon "button" at bounding box center [1064, 20] width 15 height 15
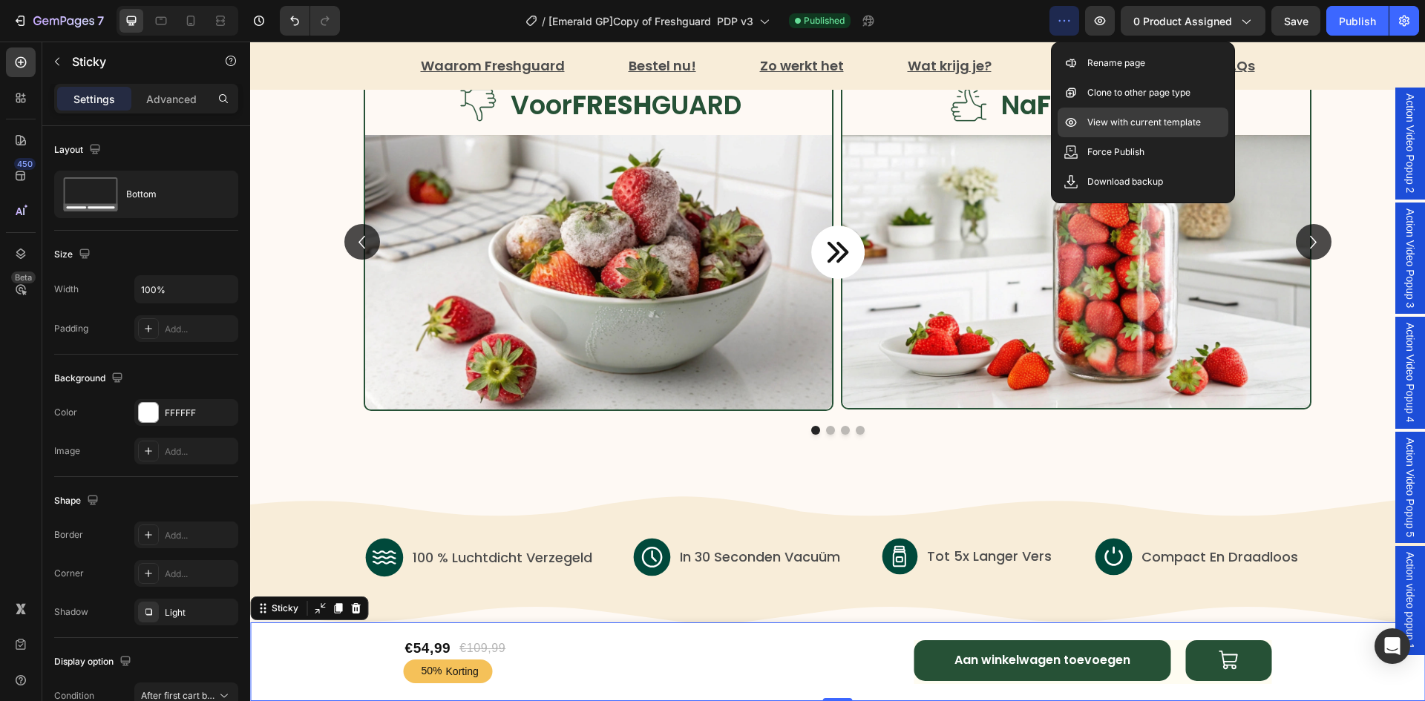
click at [1081, 137] on div "View with current template" at bounding box center [1143, 152] width 171 height 30
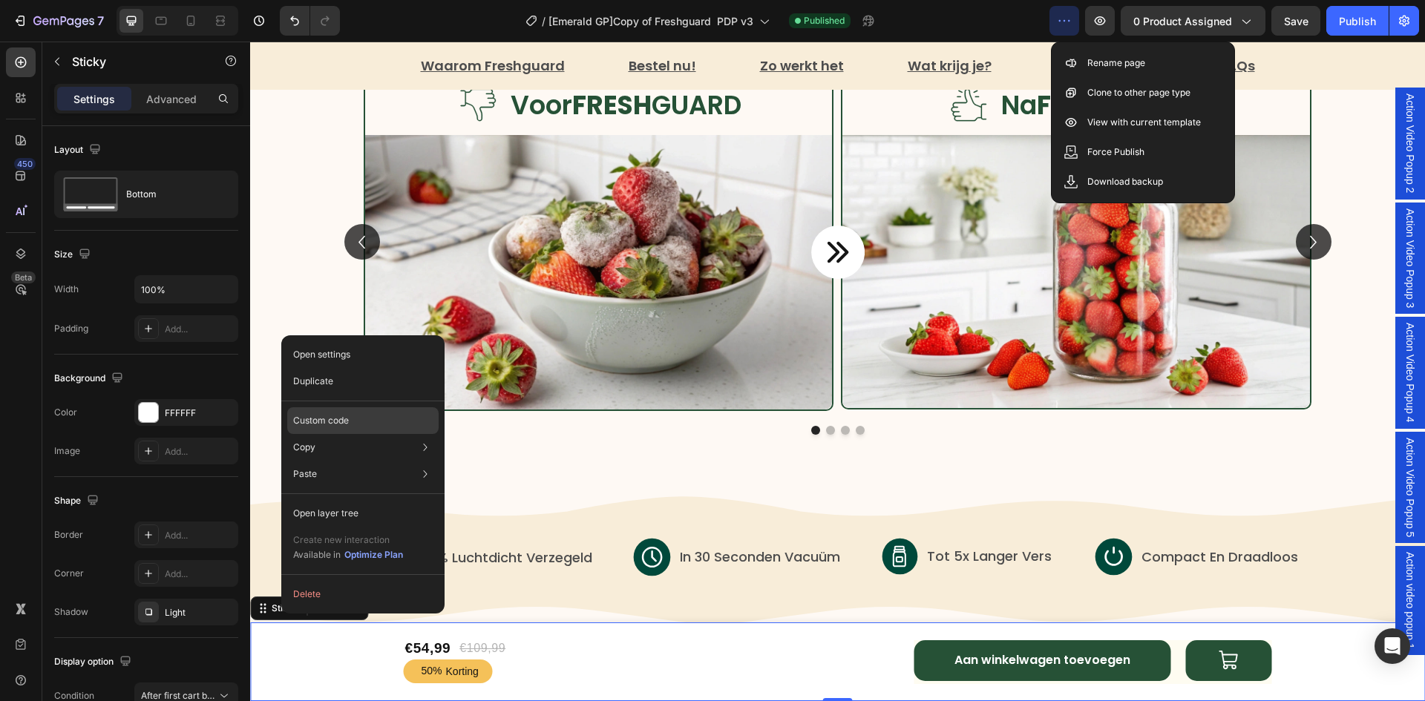
click at [373, 461] on div "Custom code" at bounding box center [362, 474] width 151 height 27
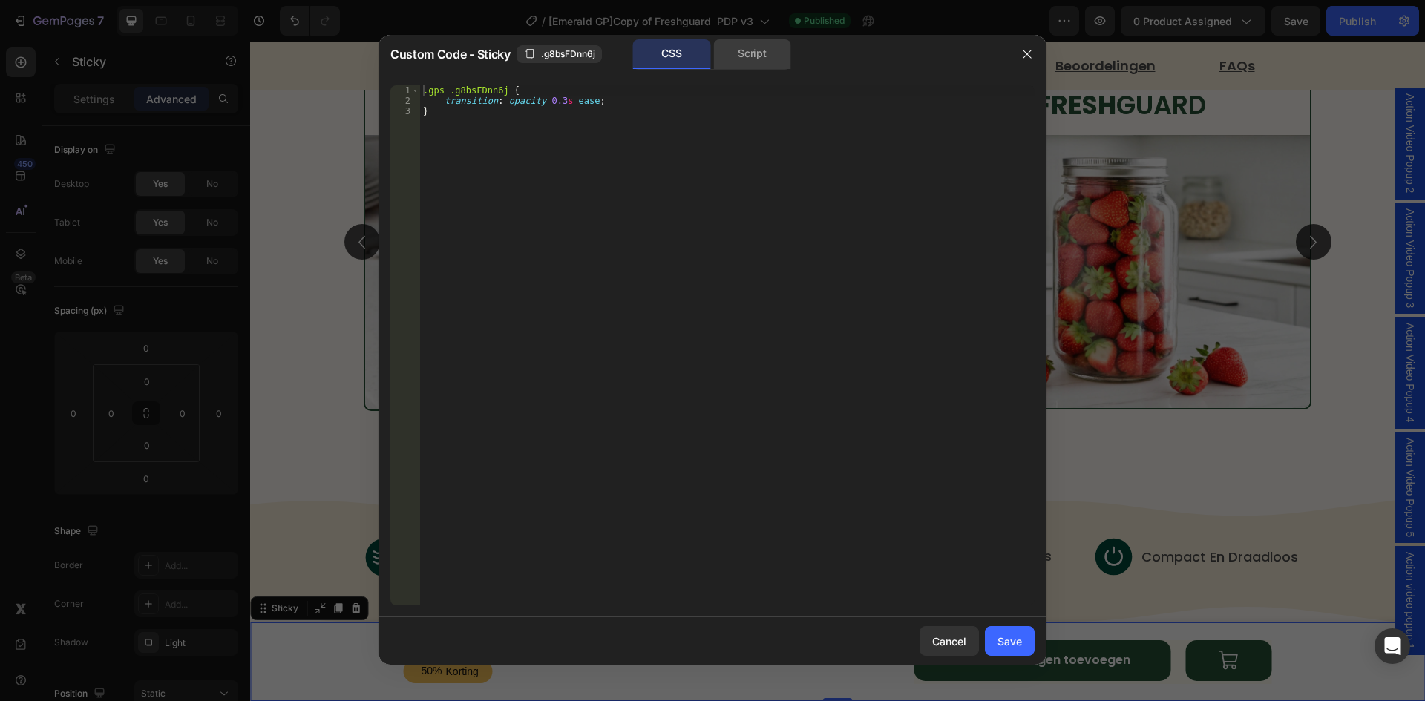
click at [754, 59] on div "Script" at bounding box center [752, 54] width 78 height 30
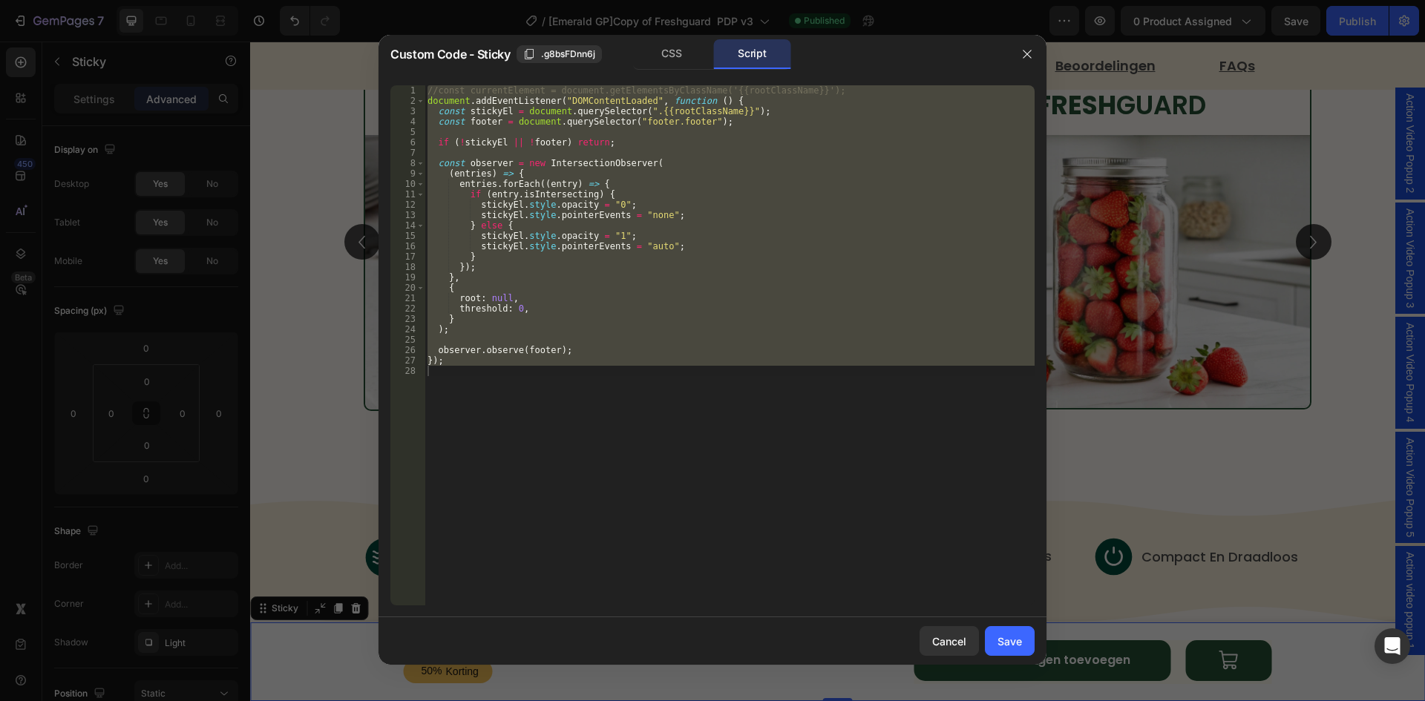
type textarea "});"
click at [555, 153] on div "//const currentElement = document.getElementsByClassName('{{rootClassName}}'); …" at bounding box center [730, 345] width 610 height 520
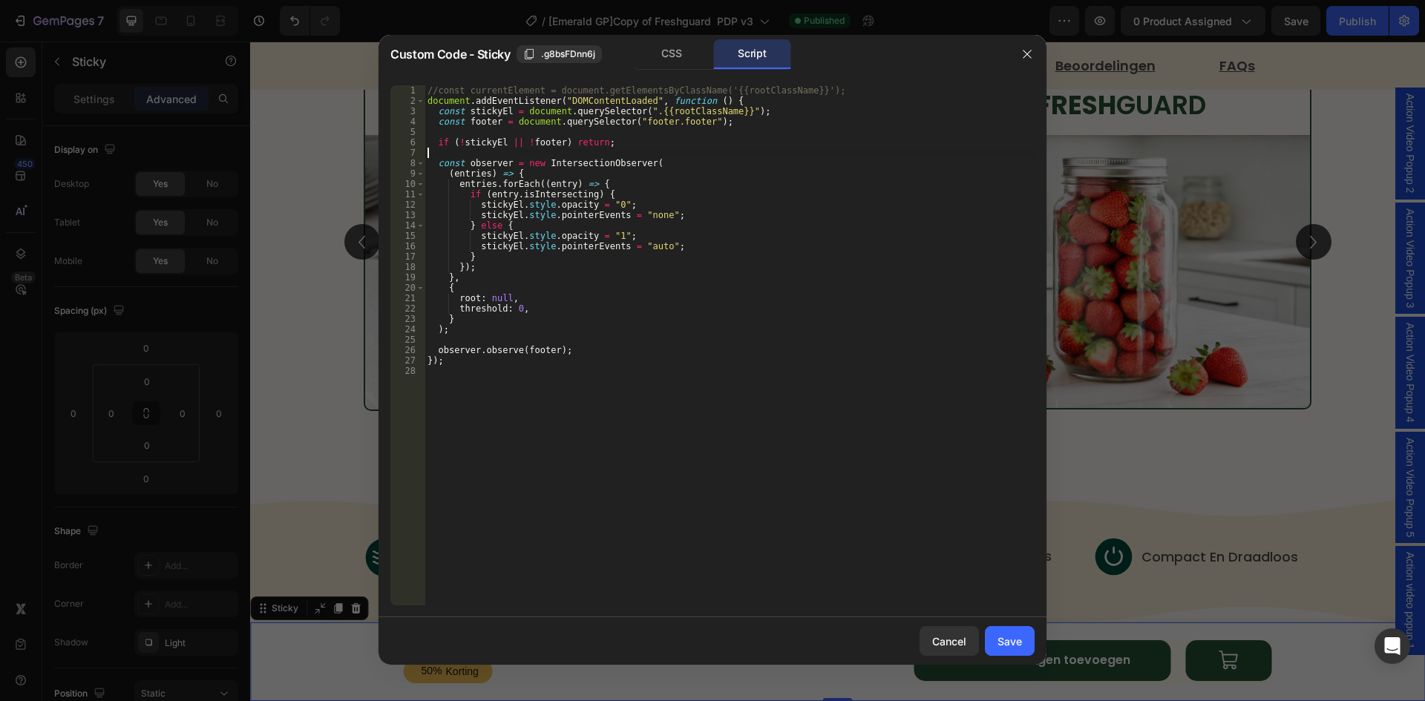
click at [477, 338] on div "//const currentElement = document.getElementsByClassName('{{rootClassName}}'); …" at bounding box center [730, 355] width 610 height 541
type textarea ");"
click at [1012, 648] on div "Save" at bounding box center [1010, 642] width 24 height 16
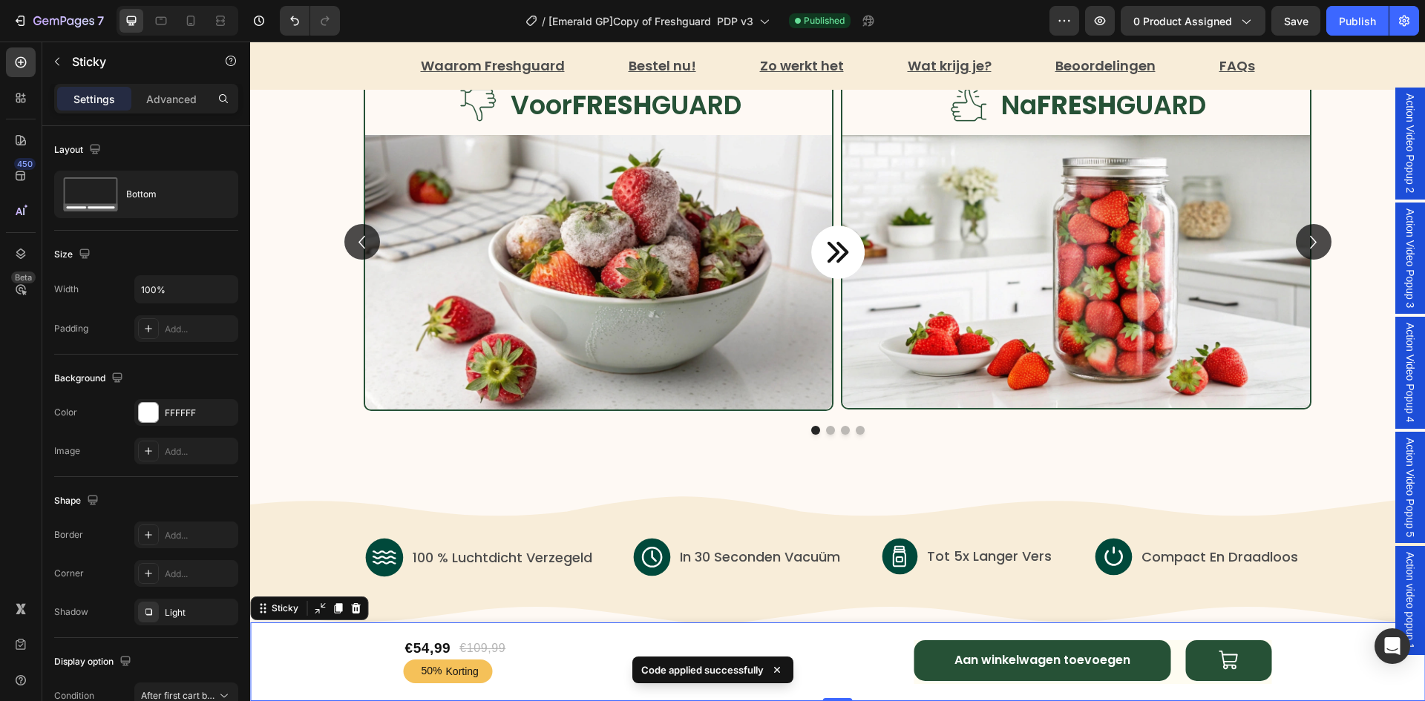
click at [779, 666] on icon at bounding box center [777, 670] width 15 height 15
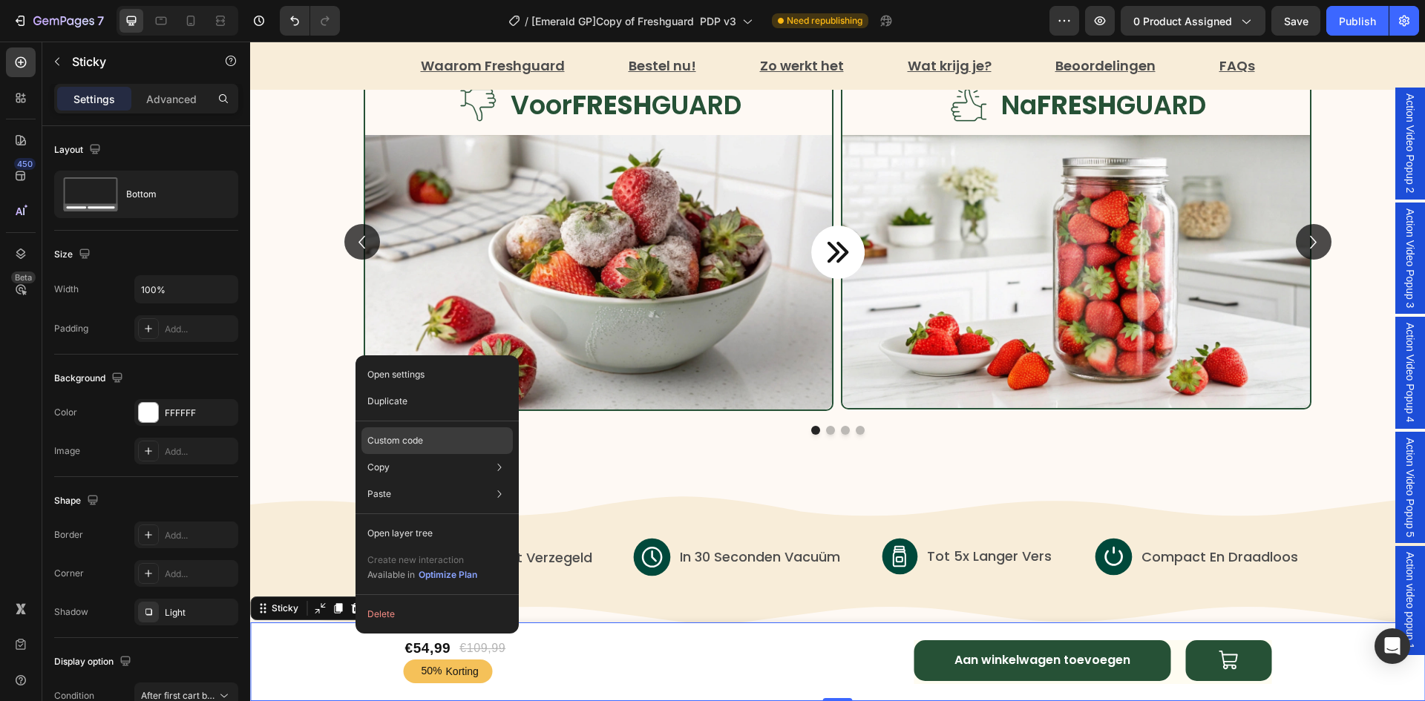
click at [412, 441] on p "Custom code" at bounding box center [395, 440] width 56 height 13
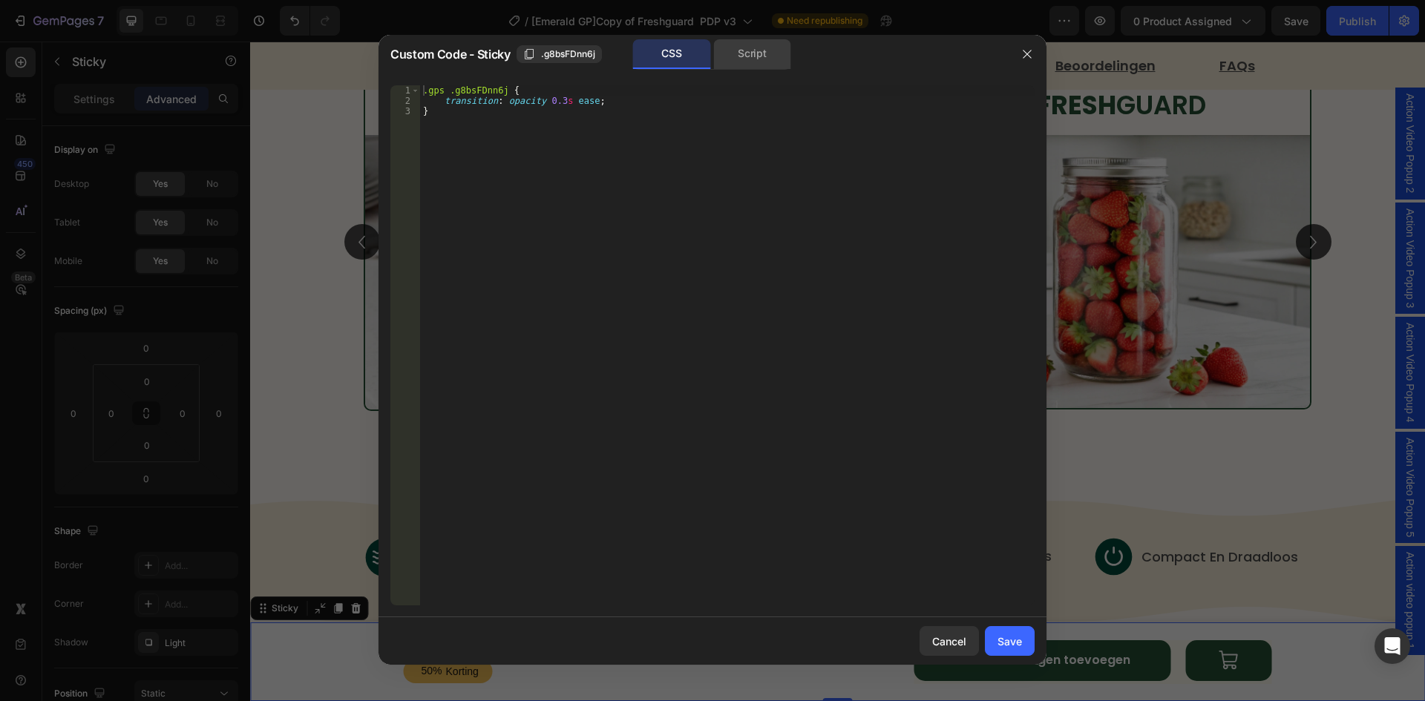
click at [753, 56] on div "Script" at bounding box center [752, 54] width 78 height 30
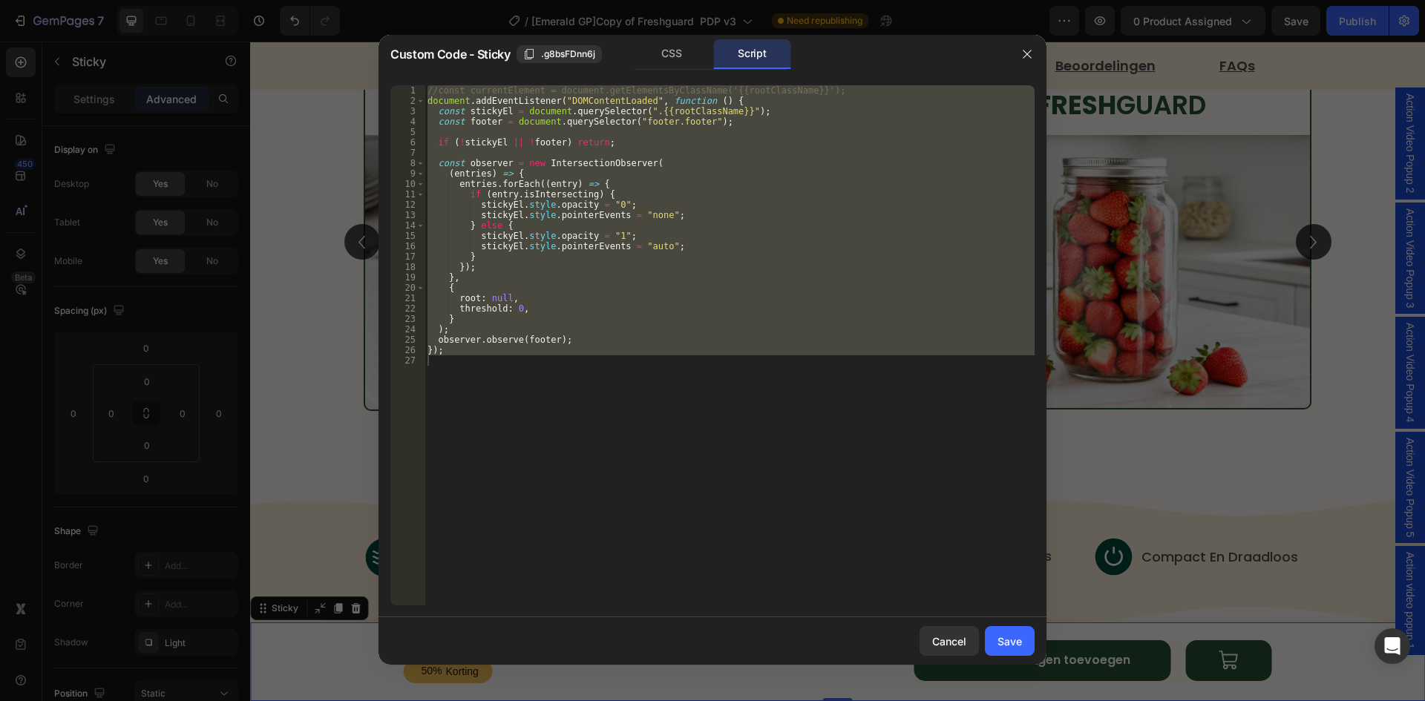
type textarea "});"
click at [854, 471] on div "//const currentElement = document.getElementsByClassName('{{rootClassName}}'); …" at bounding box center [730, 345] width 610 height 520
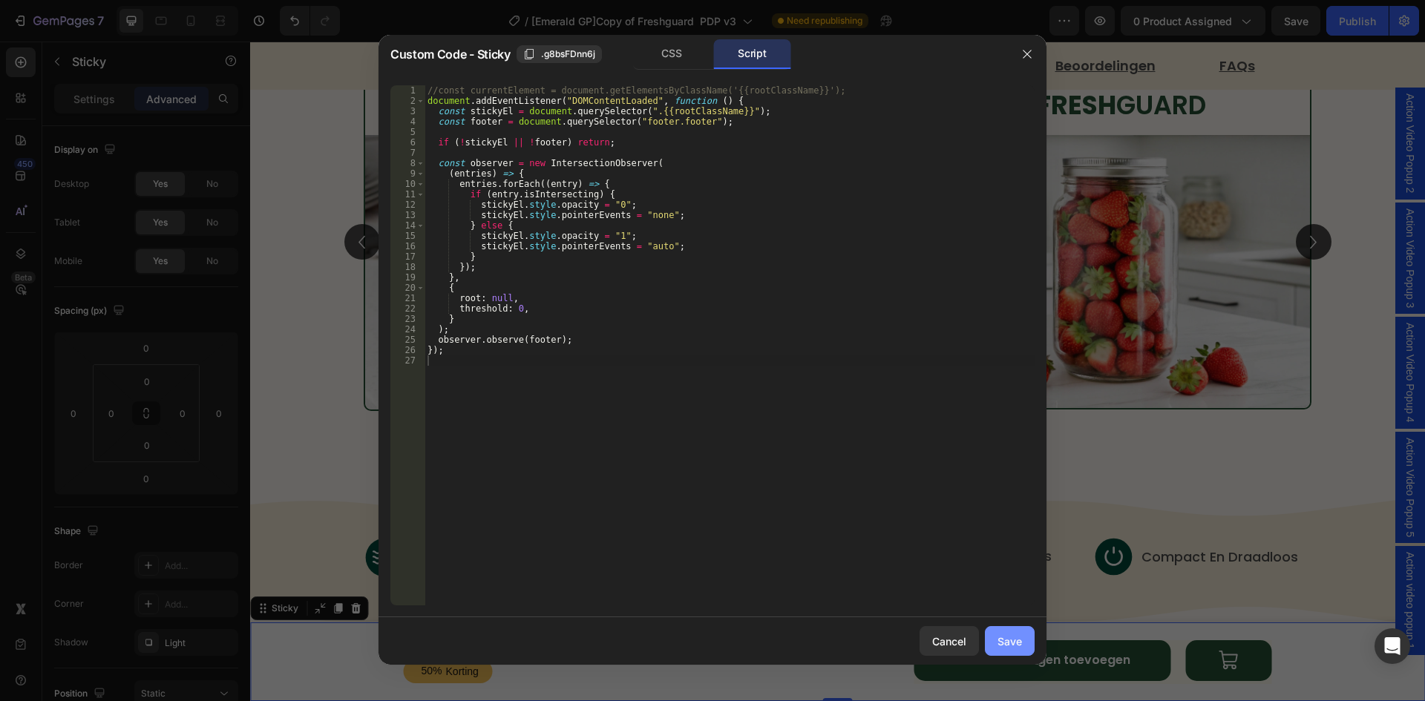
drag, startPoint x: 1005, startPoint y: 641, endPoint x: 738, endPoint y: 583, distance: 273.3
click at [1005, 641] on div "Save" at bounding box center [1010, 642] width 24 height 16
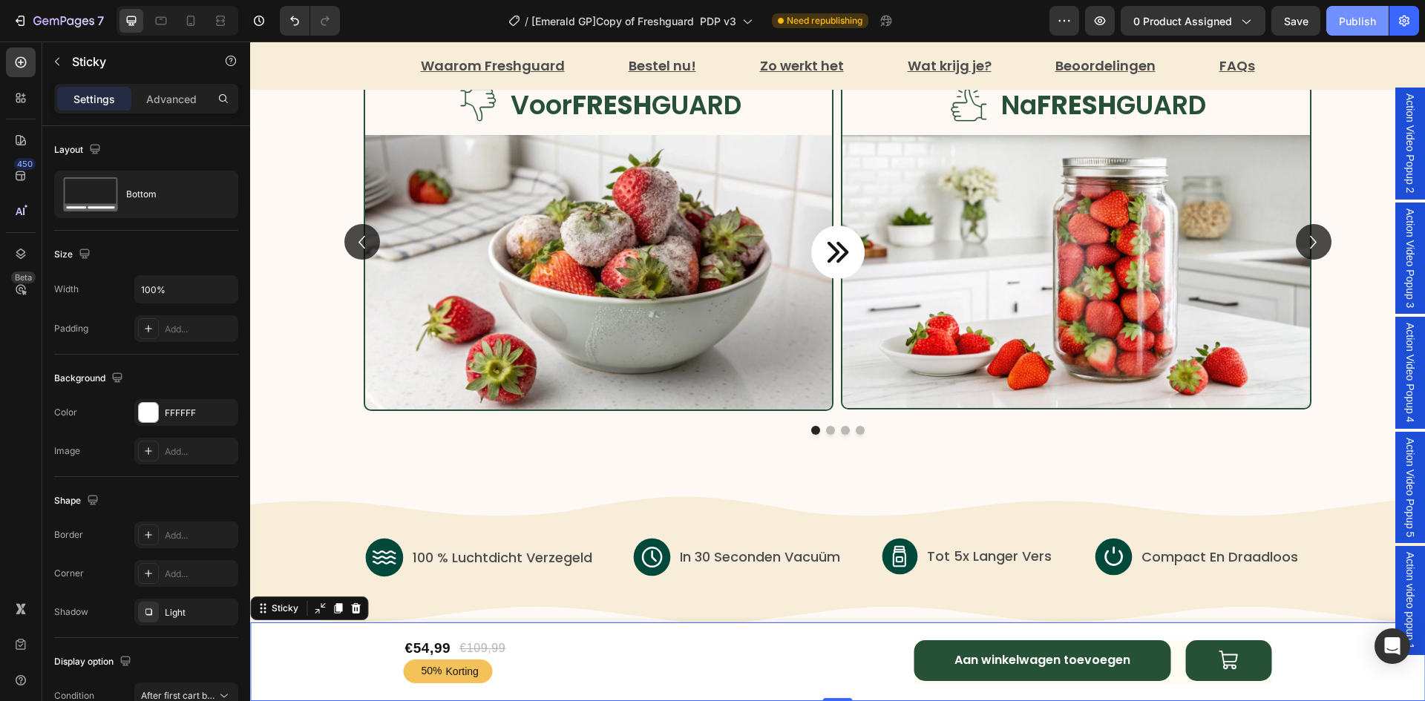
click at [1361, 26] on div "Publish" at bounding box center [1357, 21] width 37 height 16
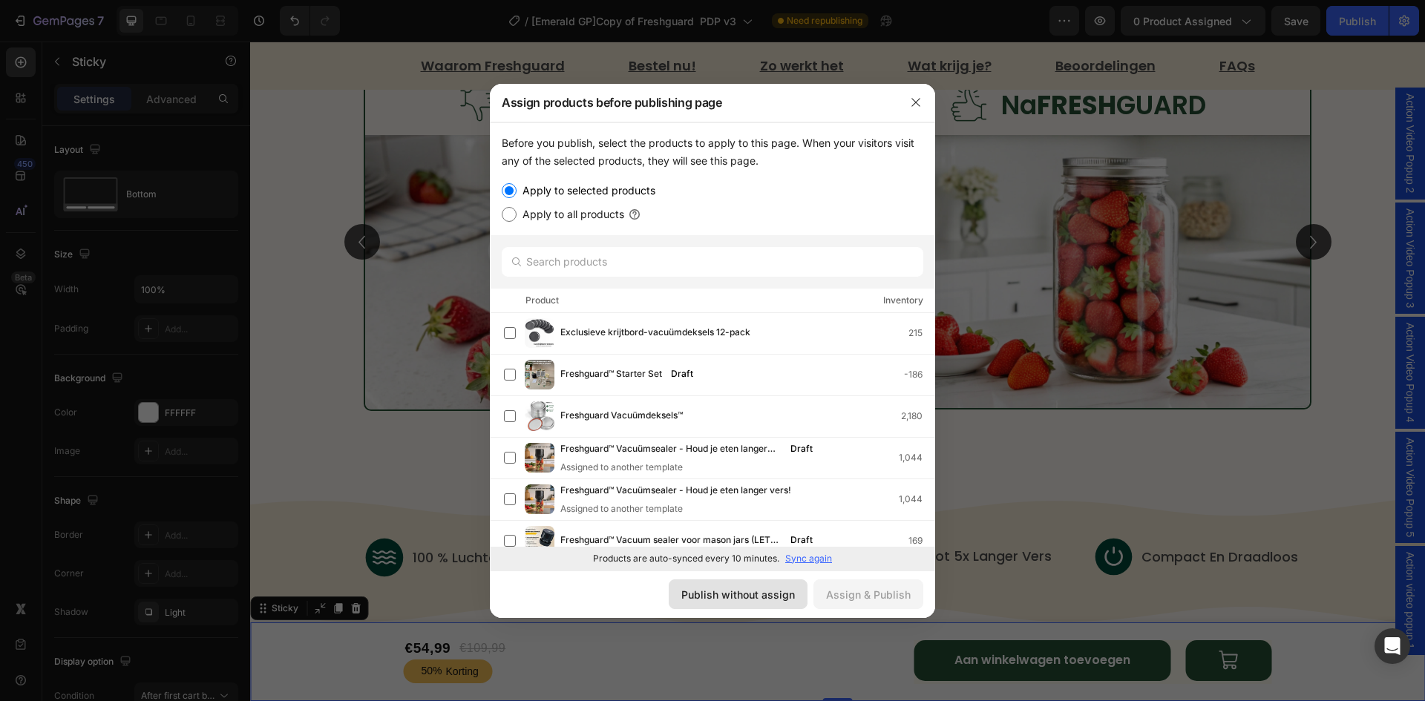
drag, startPoint x: 759, startPoint y: 600, endPoint x: 528, endPoint y: 477, distance: 262.0
click at [759, 600] on div "Publish without assign" at bounding box center [738, 595] width 114 height 16
